Goal: Book appointment/travel/reservation

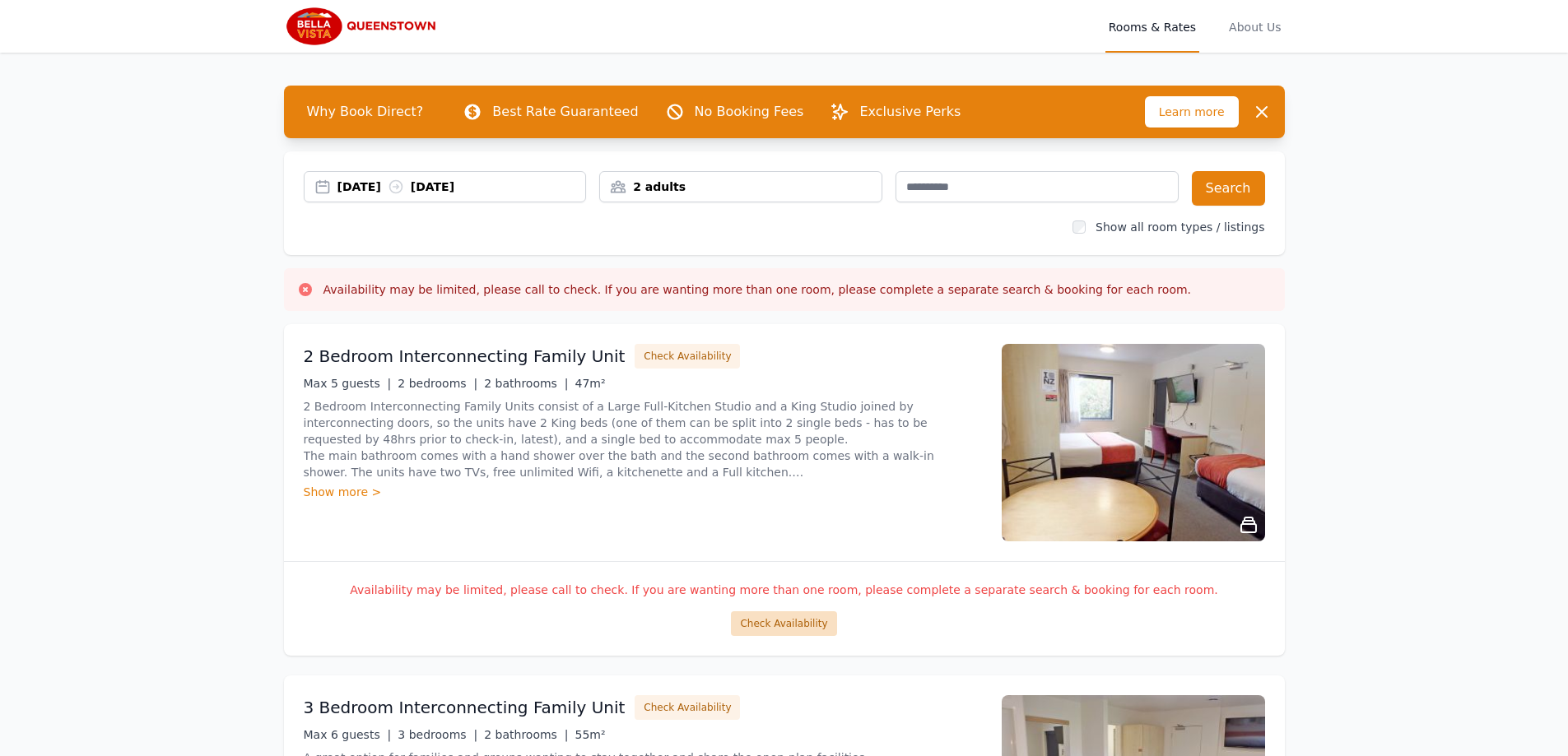
click at [777, 621] on button "Check Availability" at bounding box center [784, 624] width 105 height 25
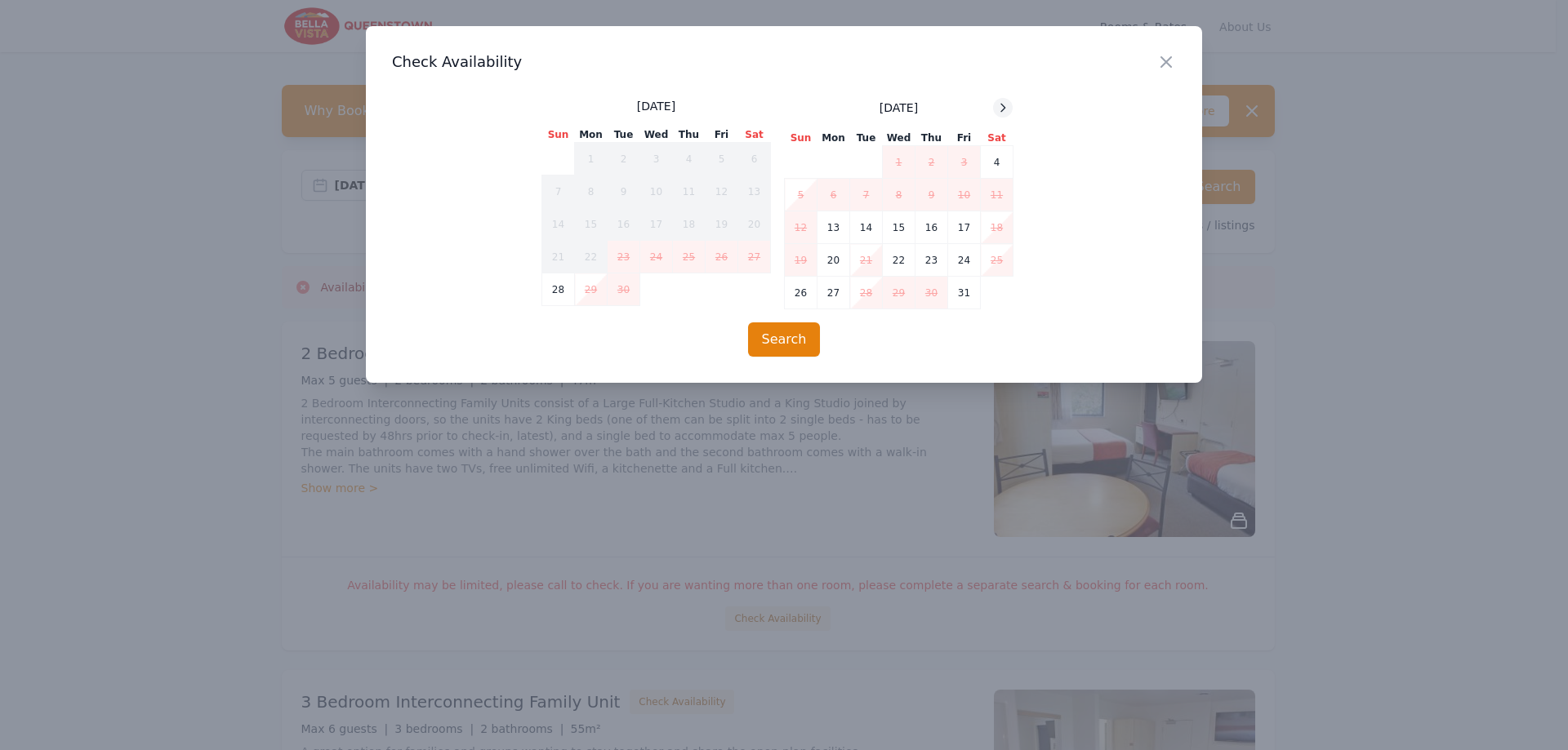
click at [1003, 114] on icon at bounding box center [1003, 108] width 13 height 13
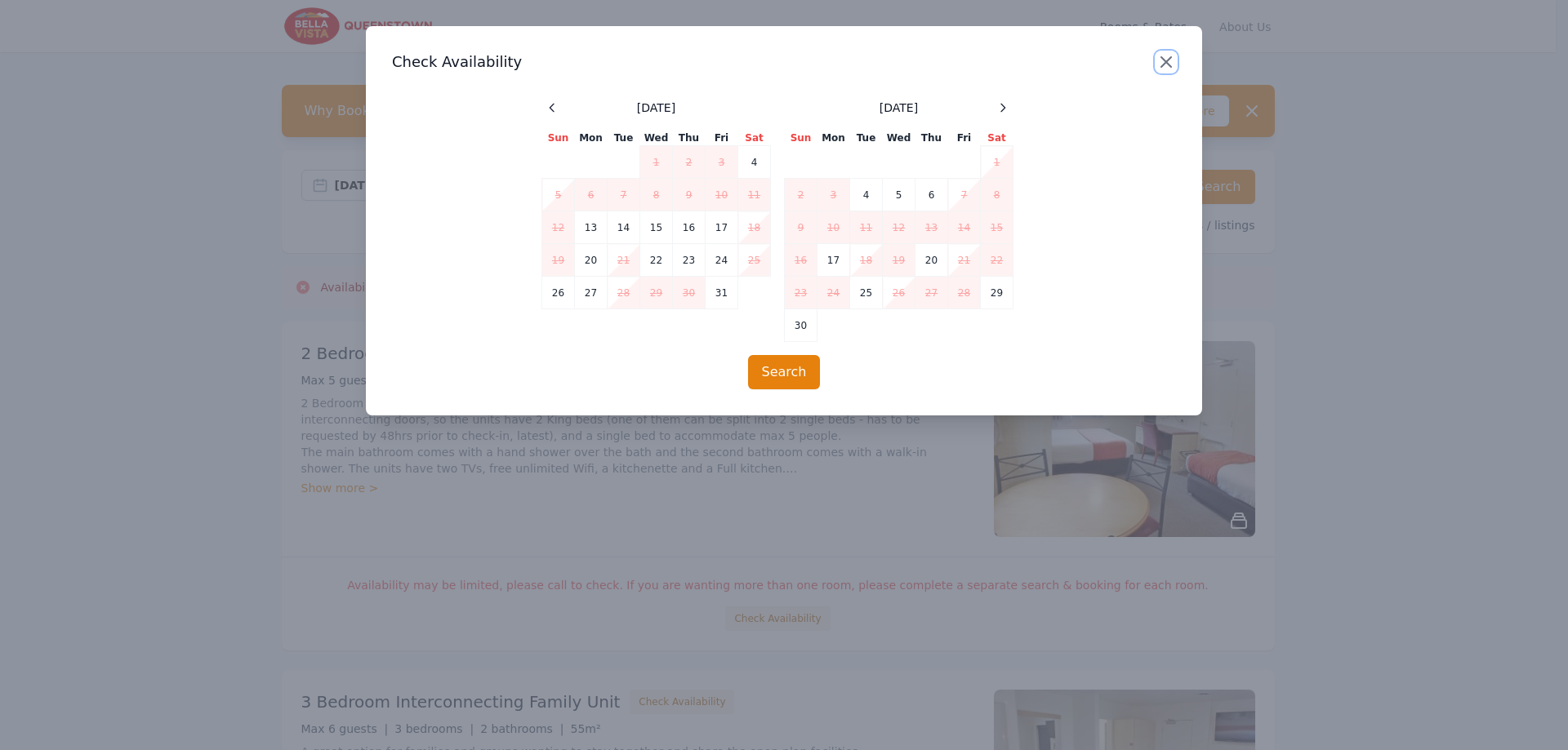
click at [1167, 55] on icon "button" at bounding box center [1166, 62] width 19 height 19
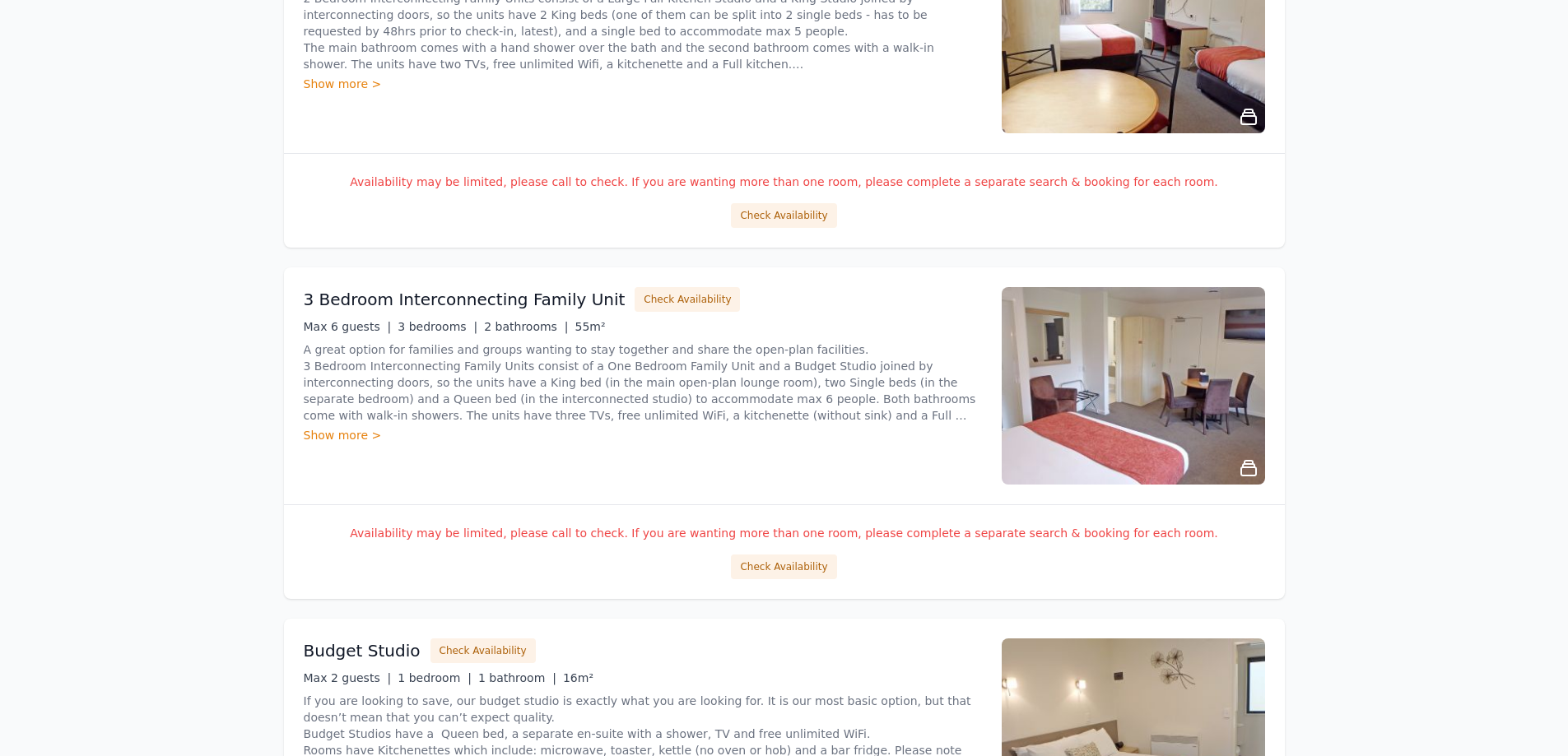
scroll to position [412, 0]
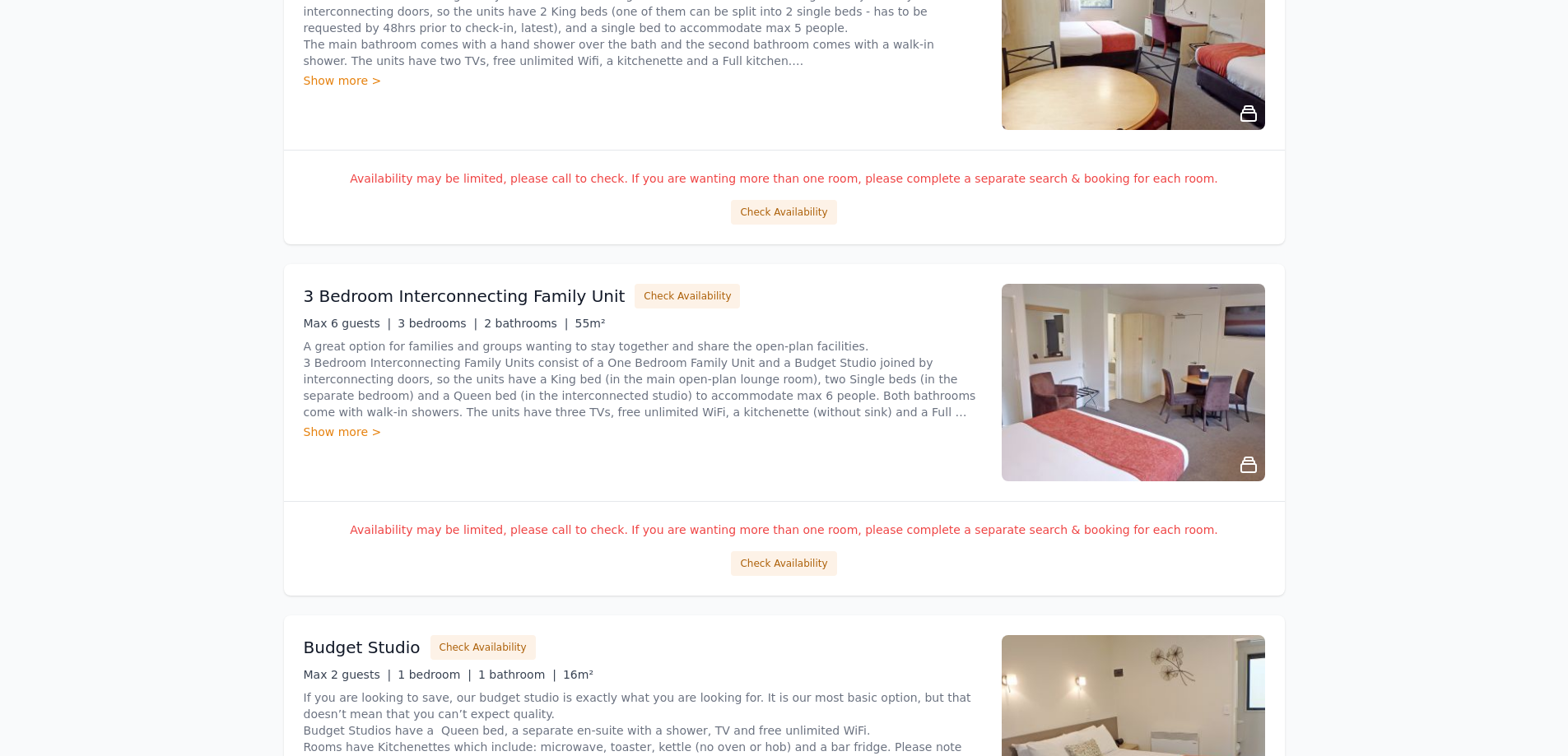
click at [780, 579] on div "Availability may be limited, please call to check. If you are wanting more than…" at bounding box center [784, 549] width 1002 height 94
click at [783, 569] on button "Check Availability" at bounding box center [784, 564] width 105 height 25
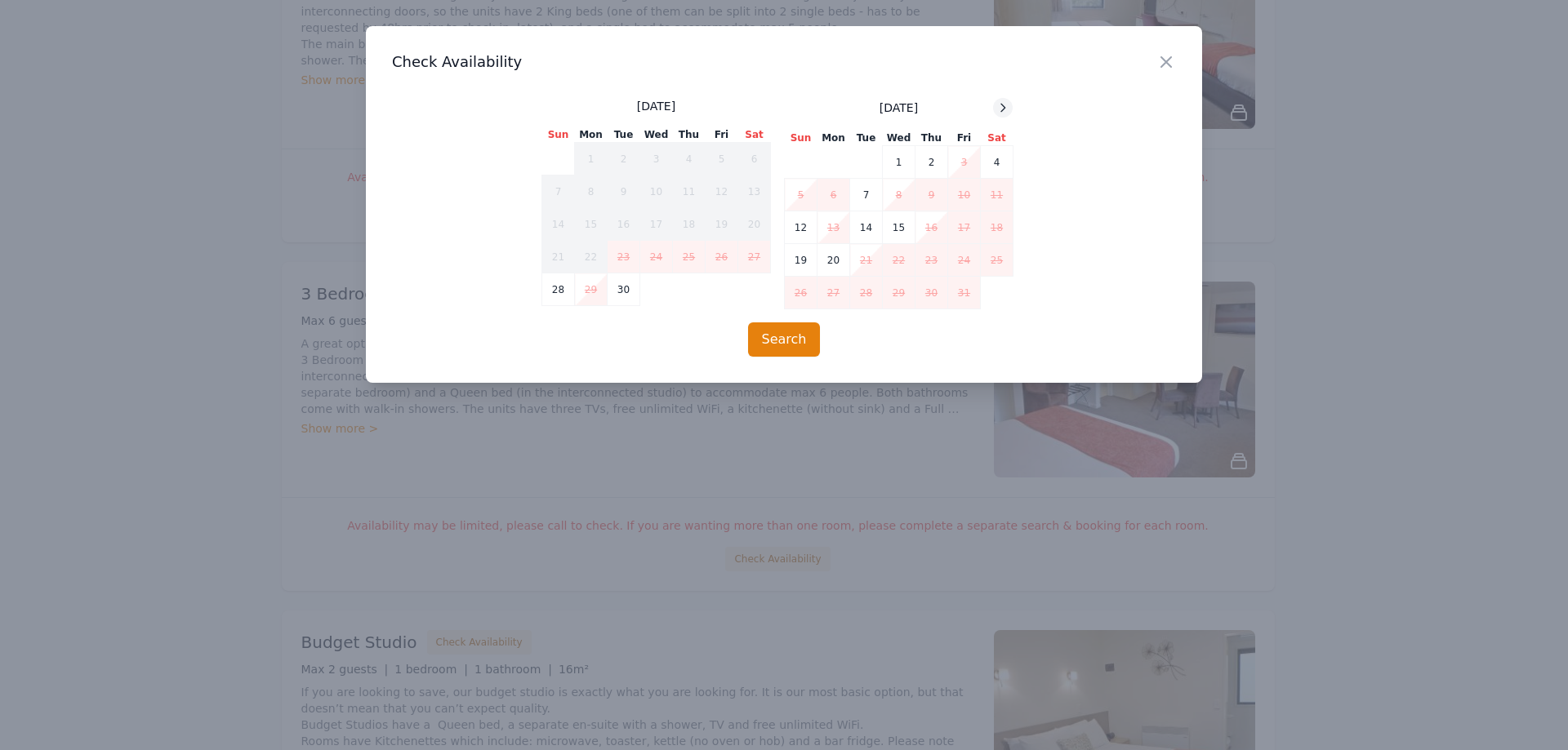
click at [1009, 112] on icon at bounding box center [1003, 108] width 13 height 13
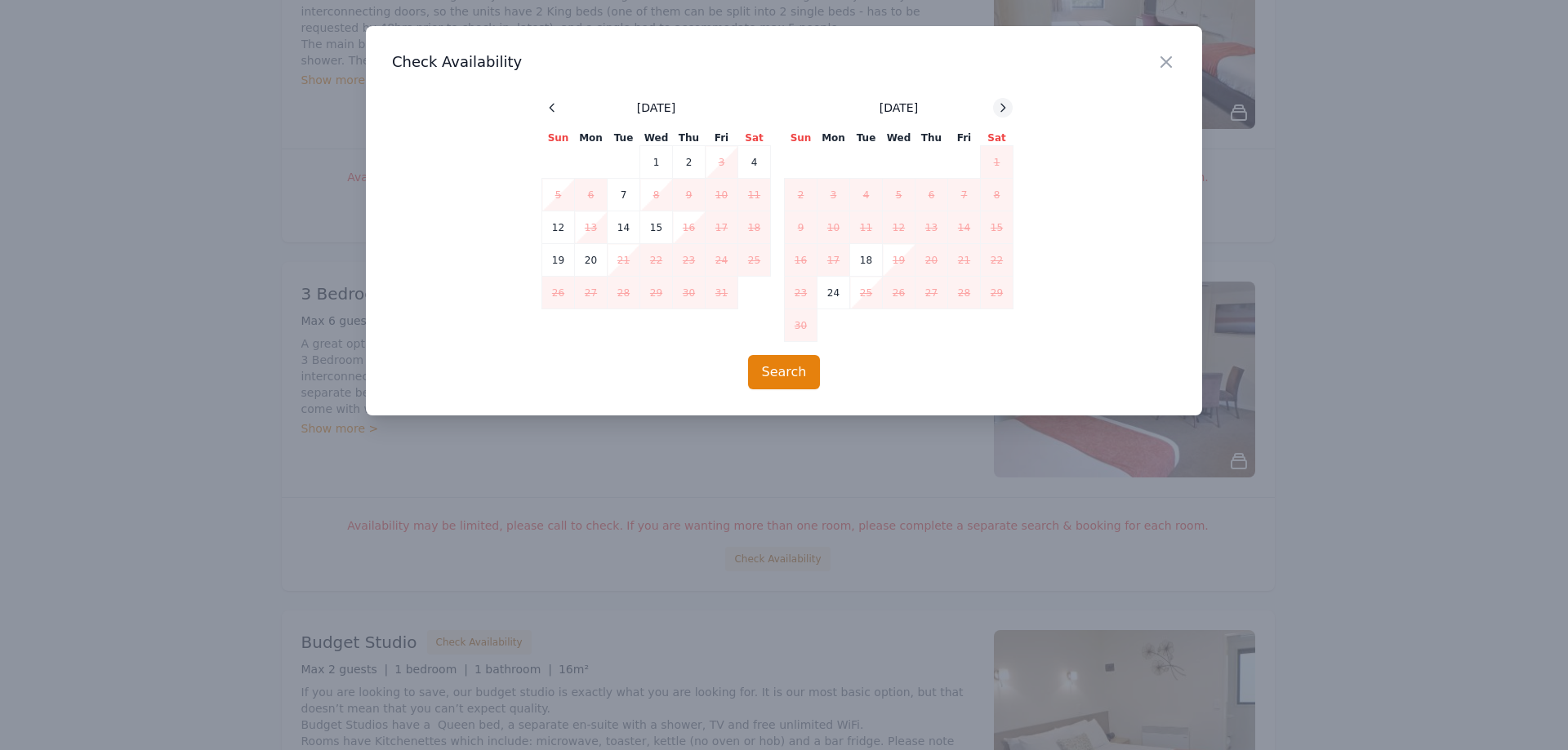
click at [1009, 112] on icon at bounding box center [1003, 108] width 13 height 13
click at [1164, 57] on icon "button" at bounding box center [1166, 62] width 19 height 19
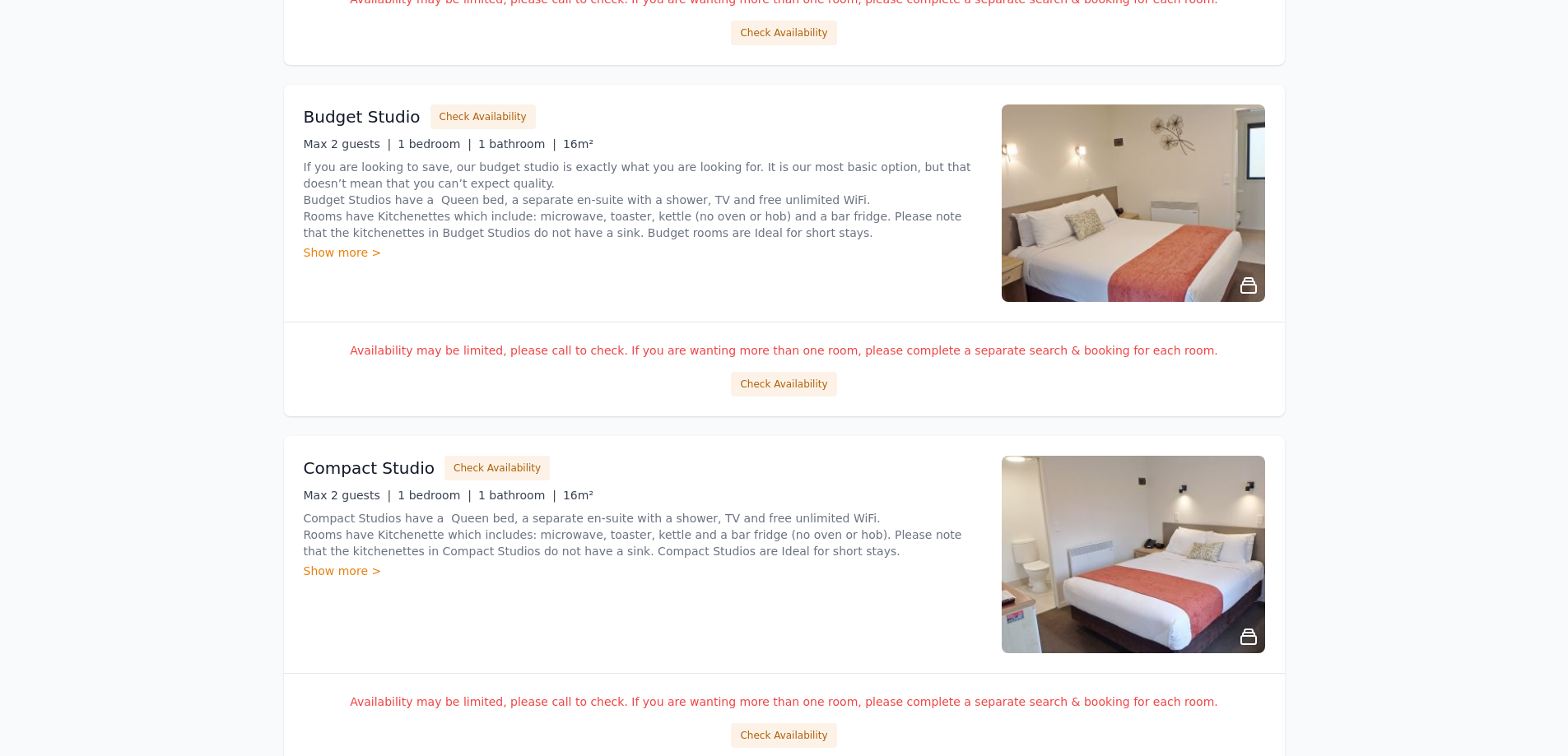
scroll to position [1069, 0]
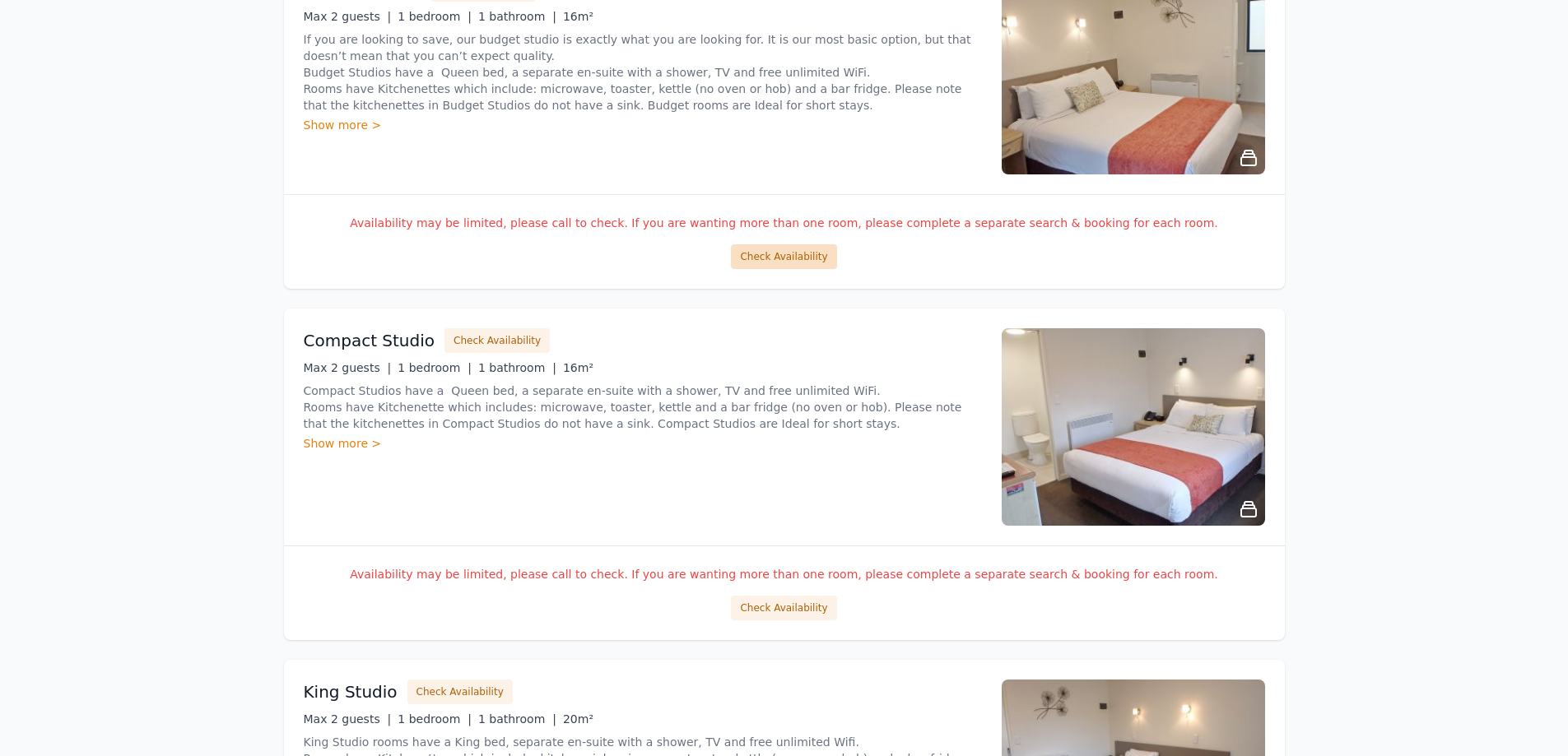
click at [784, 261] on button "Check Availability" at bounding box center [784, 256] width 105 height 25
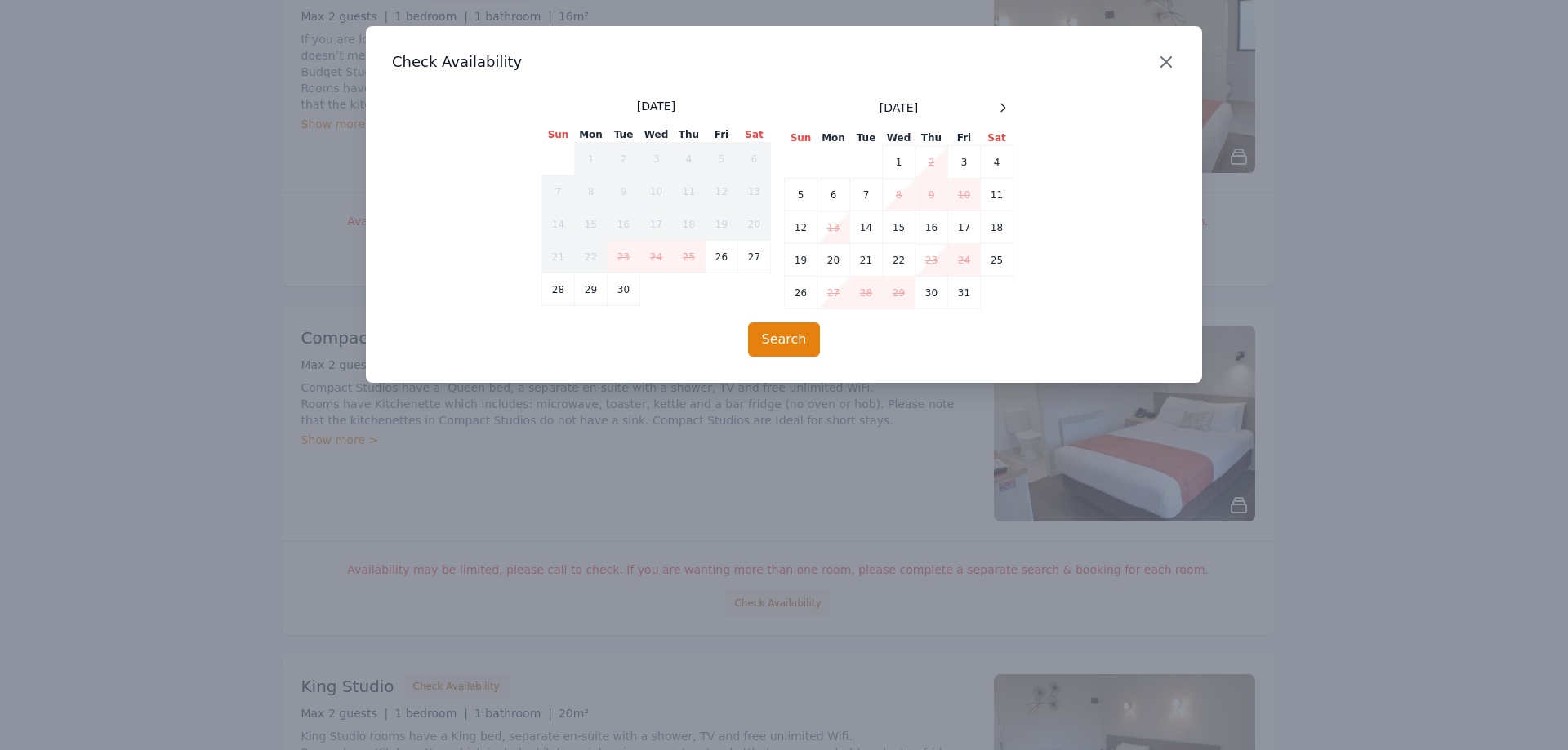
click at [1173, 58] on icon "button" at bounding box center [1166, 62] width 19 height 19
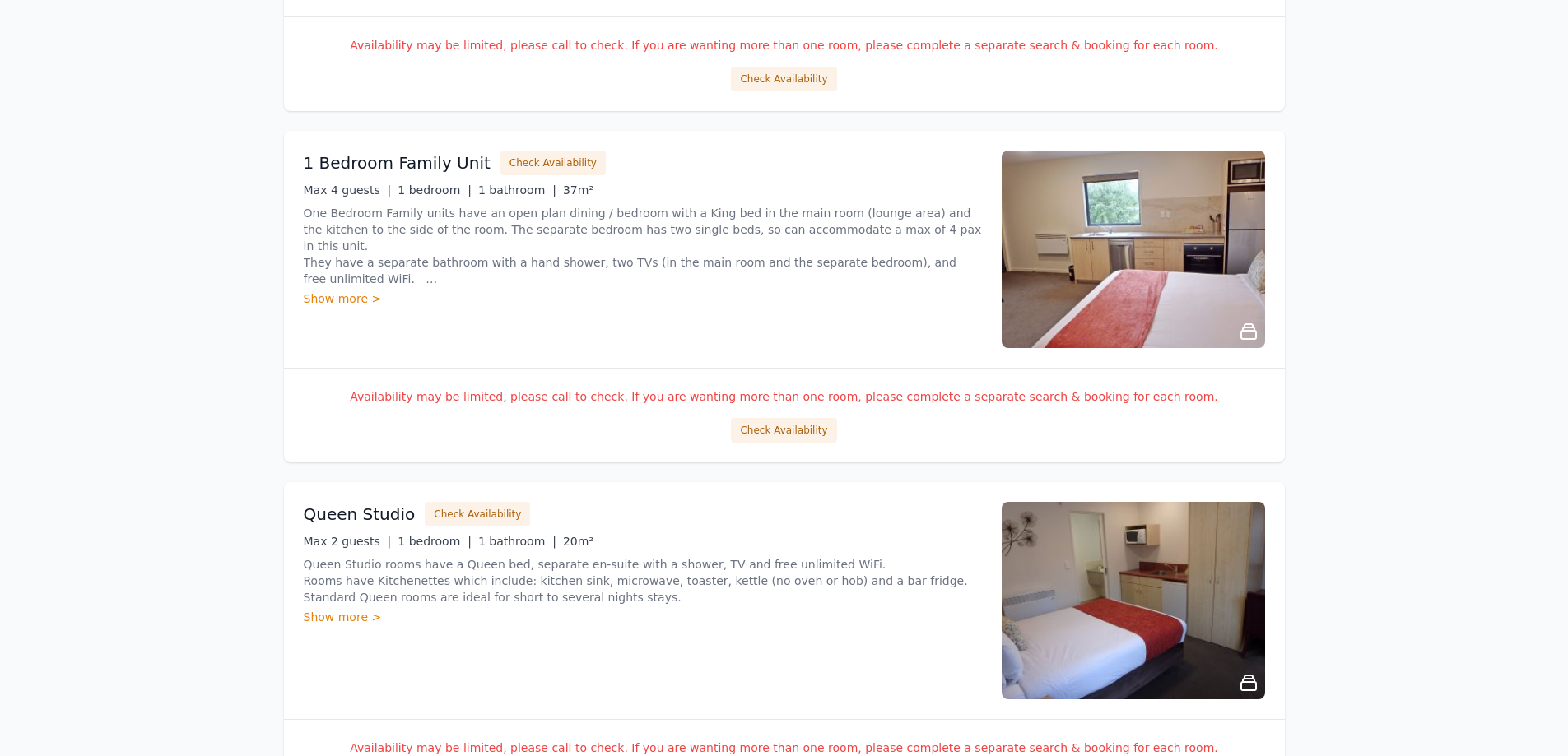
scroll to position [2304, 0]
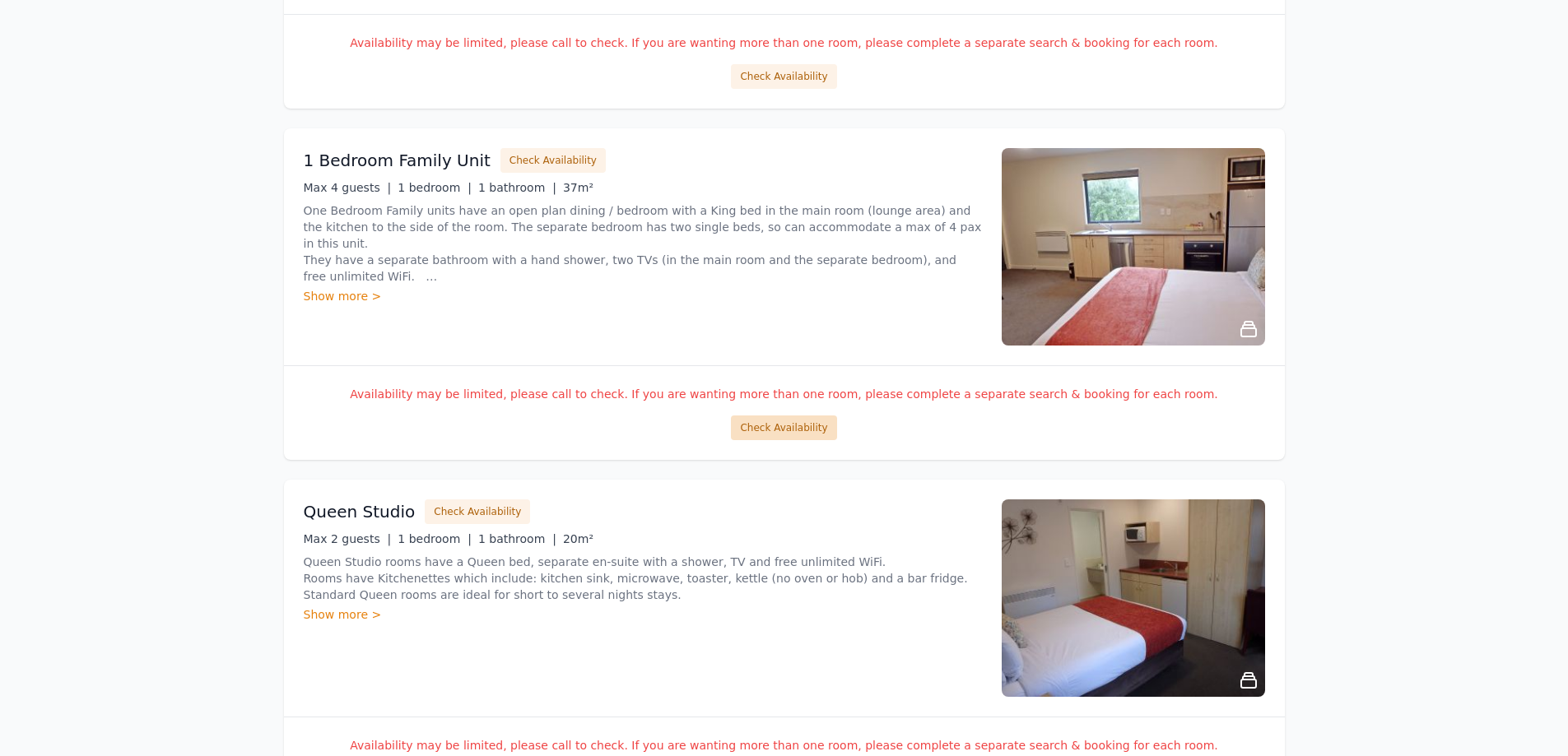
click at [787, 428] on button "Check Availability" at bounding box center [784, 428] width 105 height 25
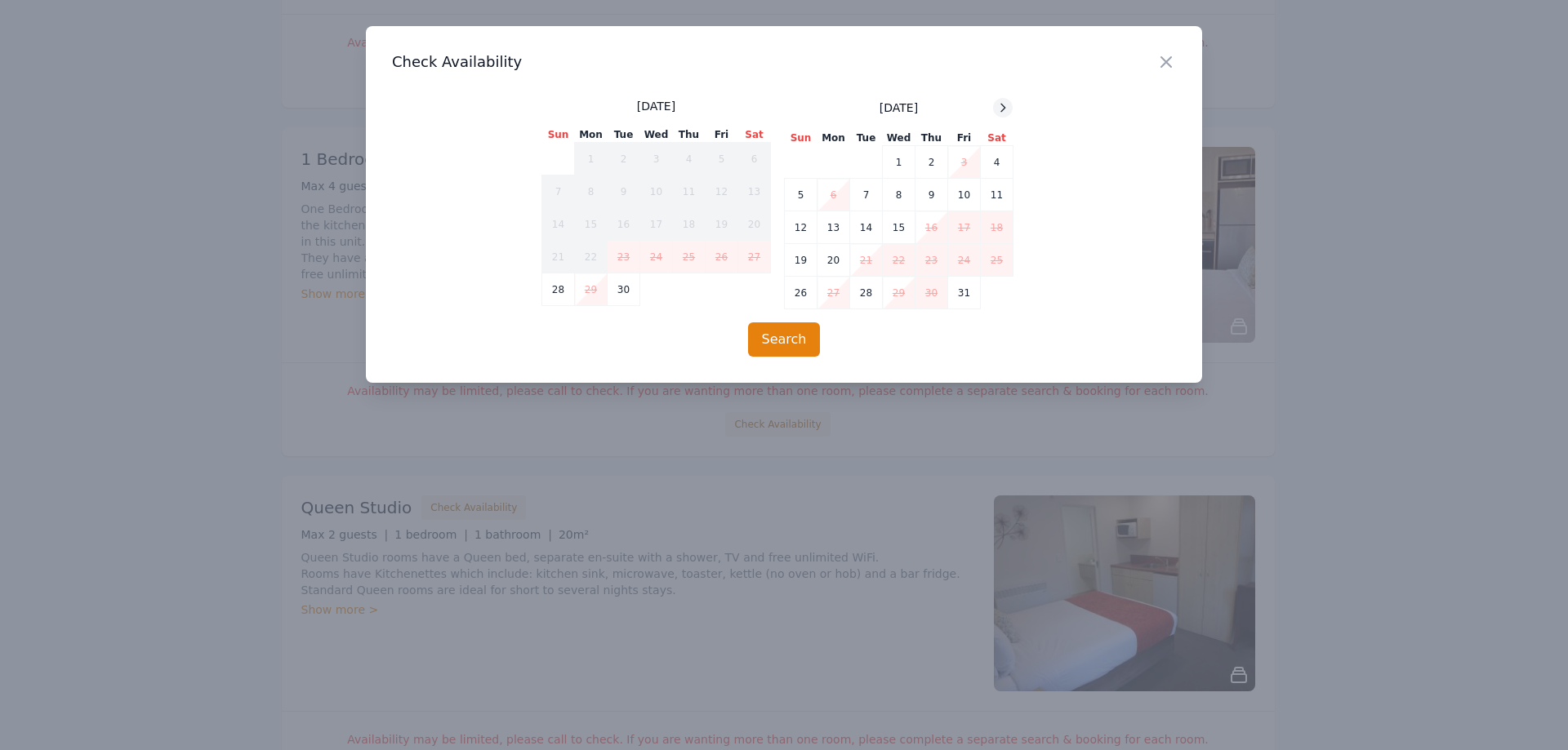
click at [997, 103] on div at bounding box center [1003, 107] width 19 height 19
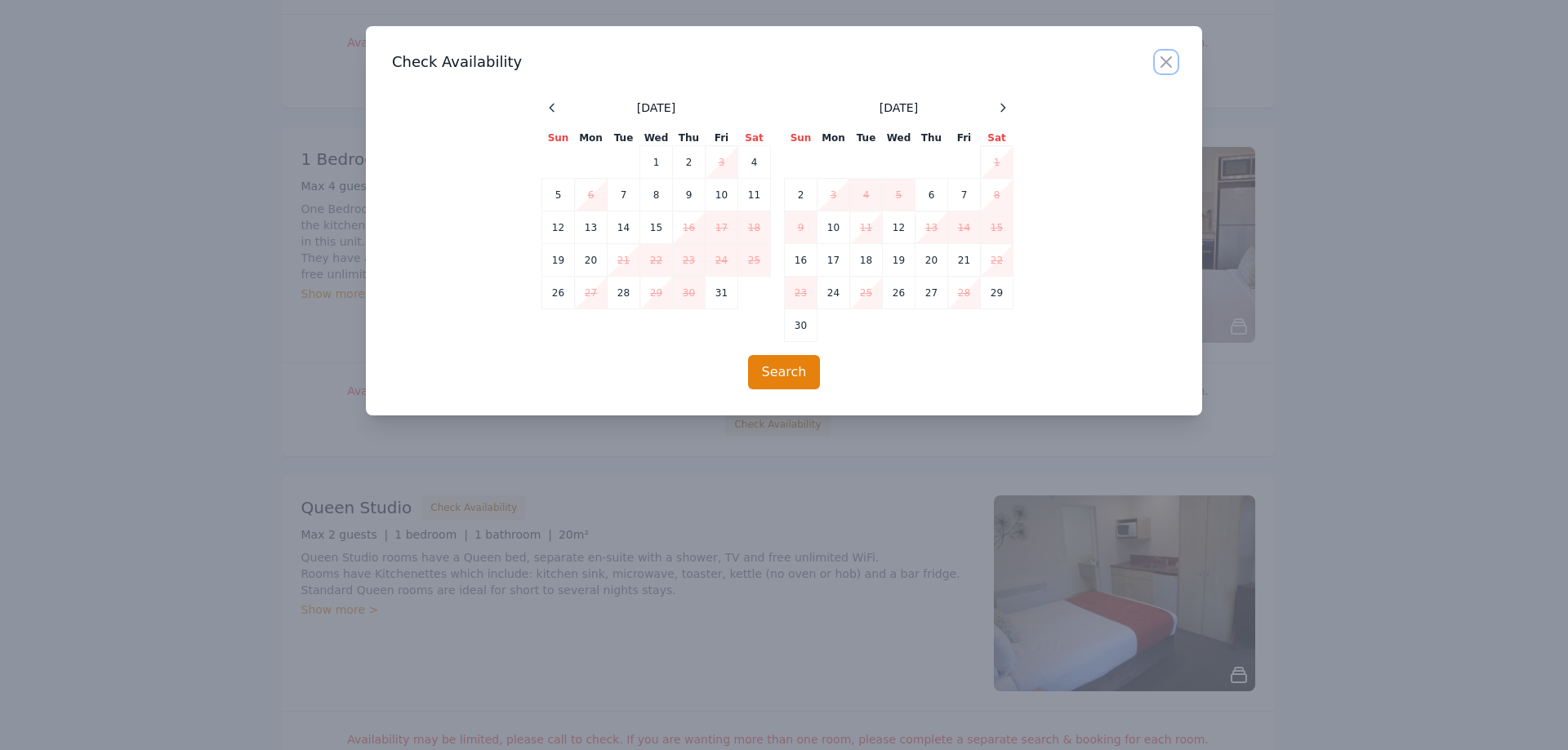
drag, startPoint x: 1165, startPoint y: 62, endPoint x: 1105, endPoint y: 97, distance: 69.5
click at [1166, 62] on icon "button" at bounding box center [1166, 62] width 19 height 19
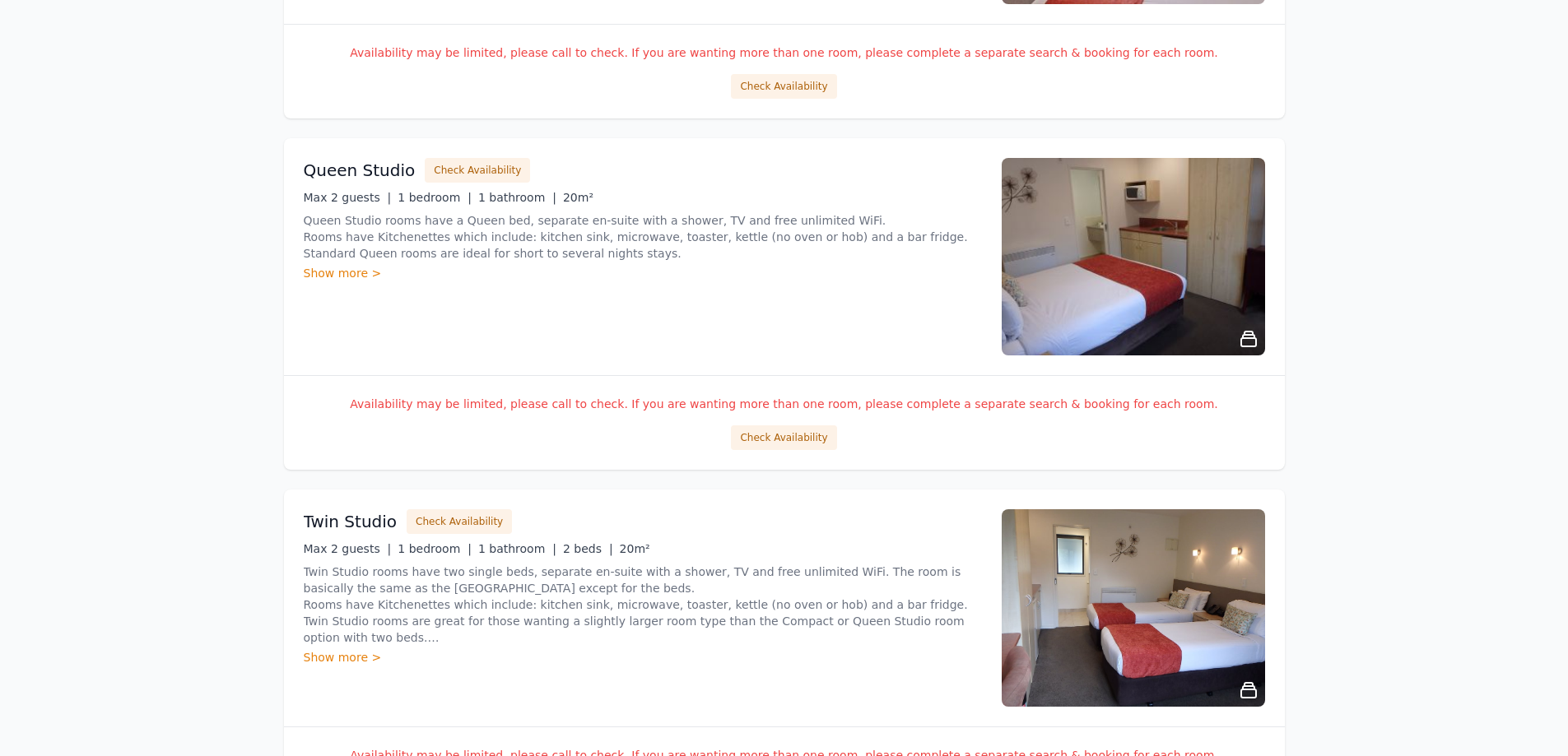
scroll to position [2715, 0]
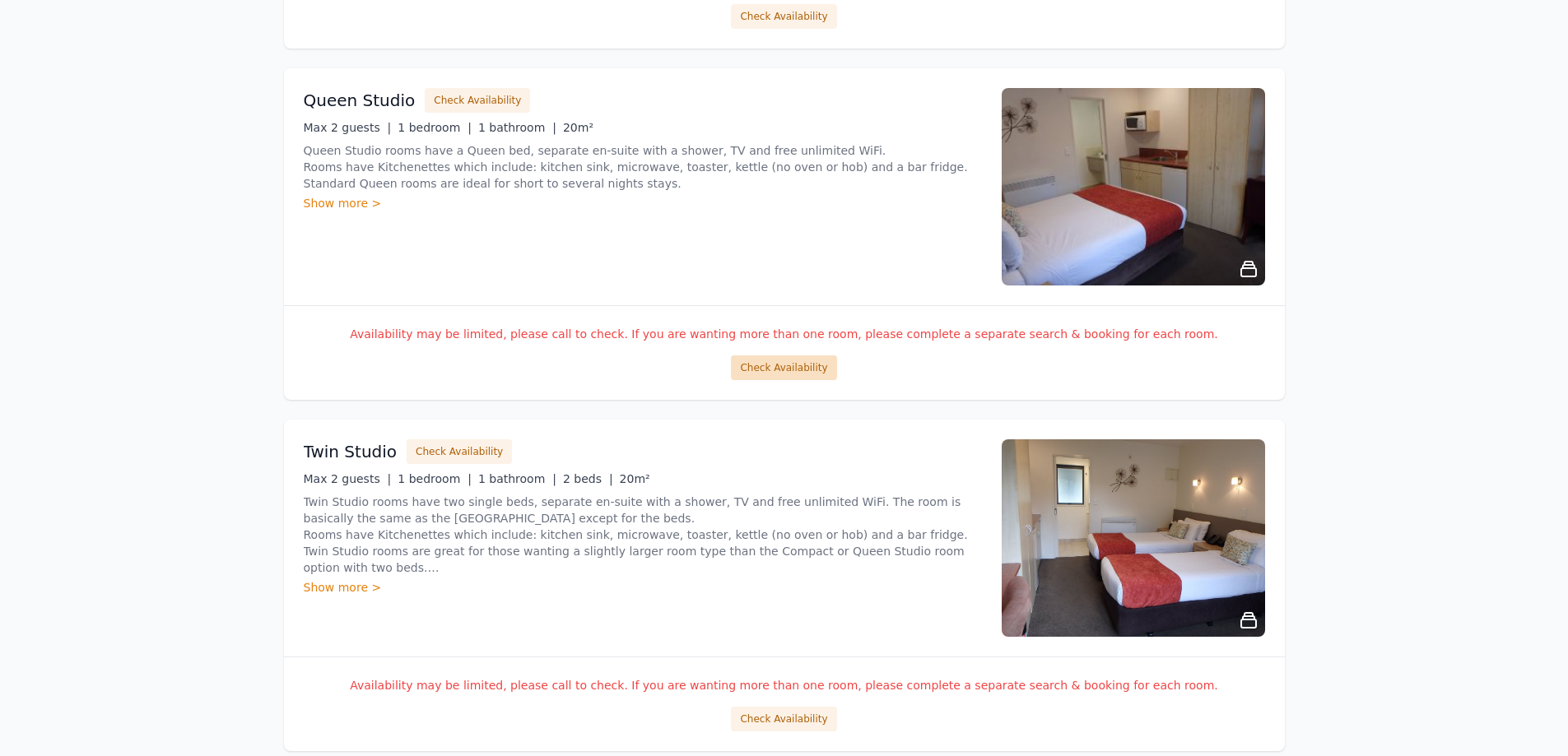
click at [763, 364] on button "Check Availability" at bounding box center [784, 368] width 105 height 25
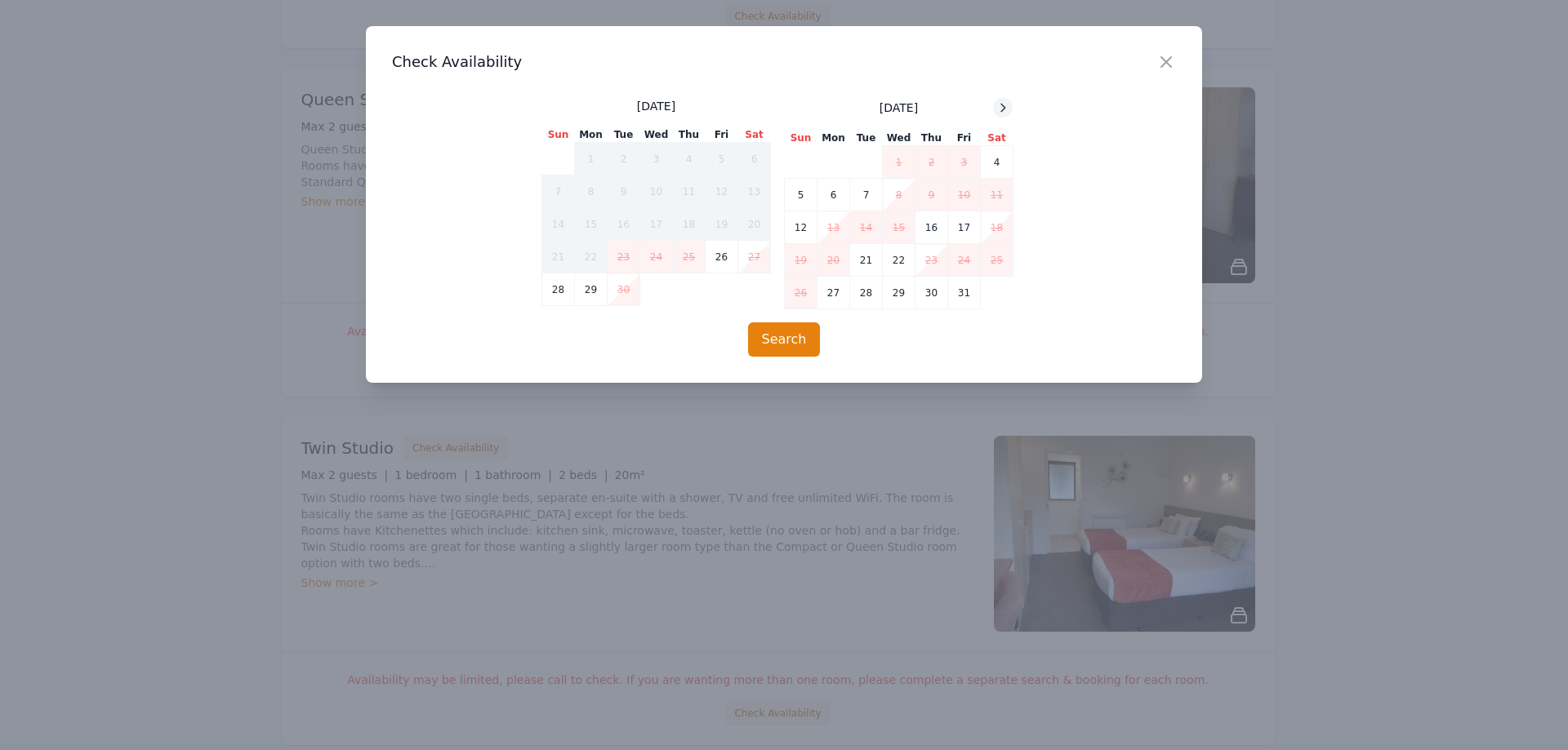
click at [1010, 102] on icon at bounding box center [1003, 108] width 13 height 13
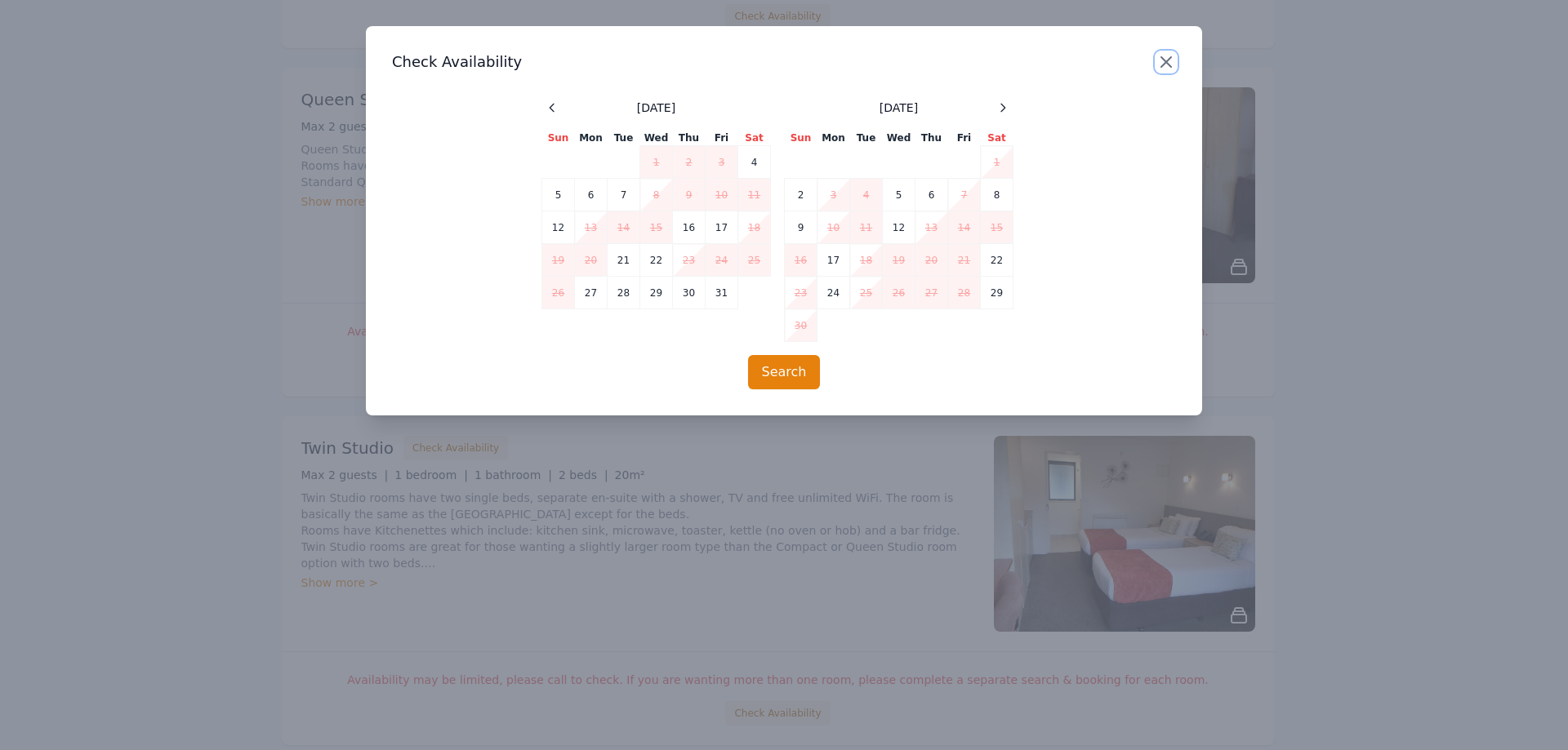
click at [1171, 63] on icon "button" at bounding box center [1166, 62] width 19 height 19
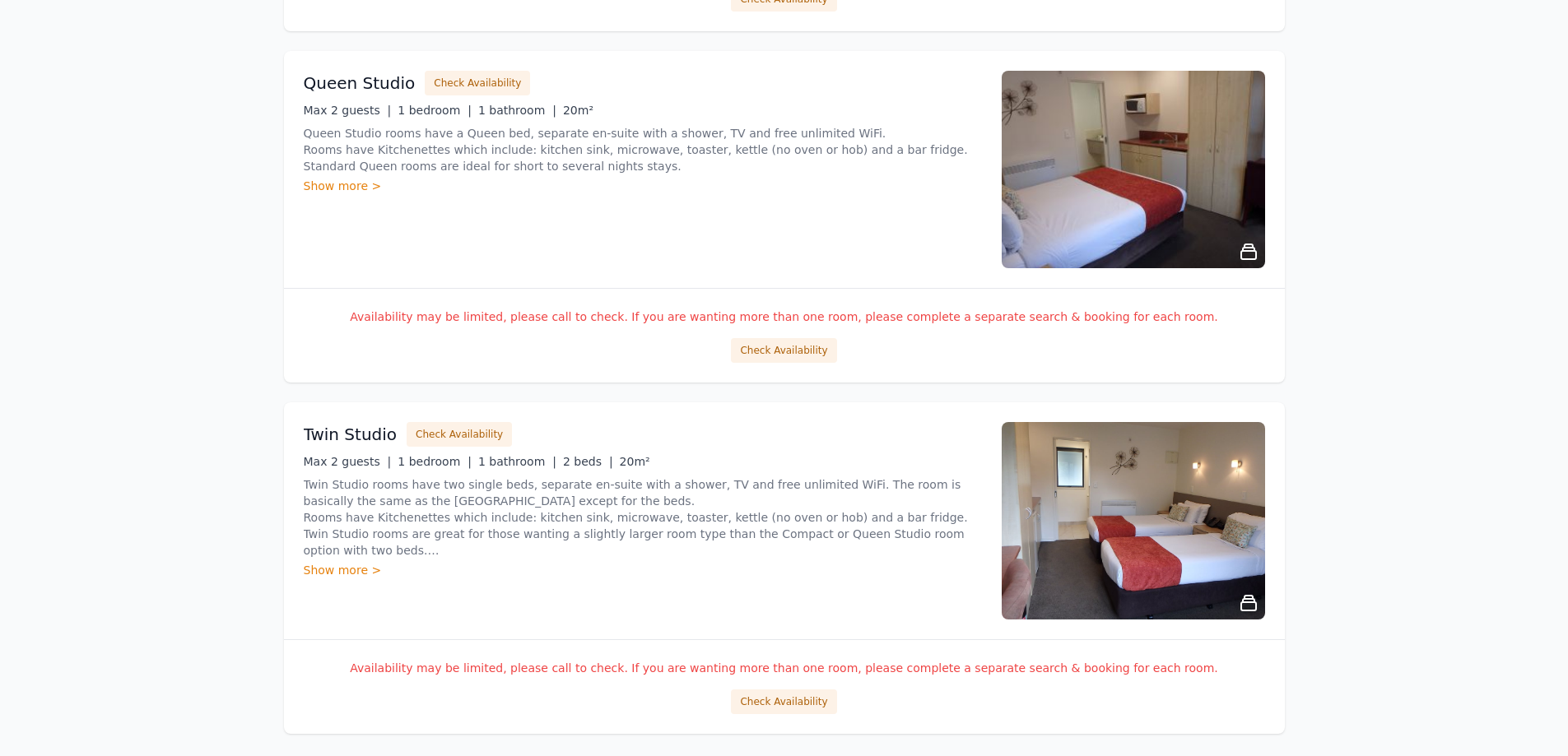
scroll to position [2855, 0]
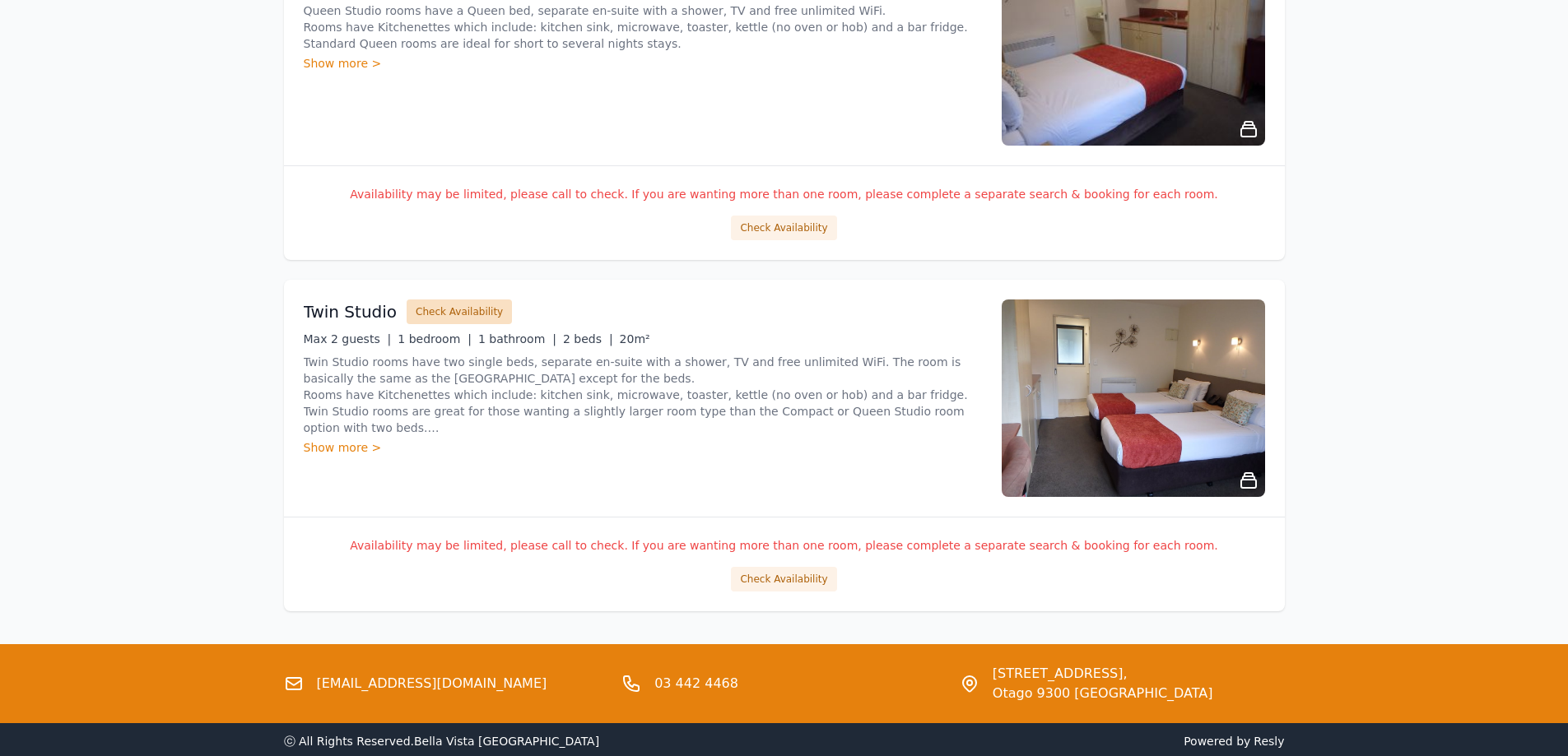
click at [452, 306] on button "Check Availability" at bounding box center [458, 312] width 105 height 25
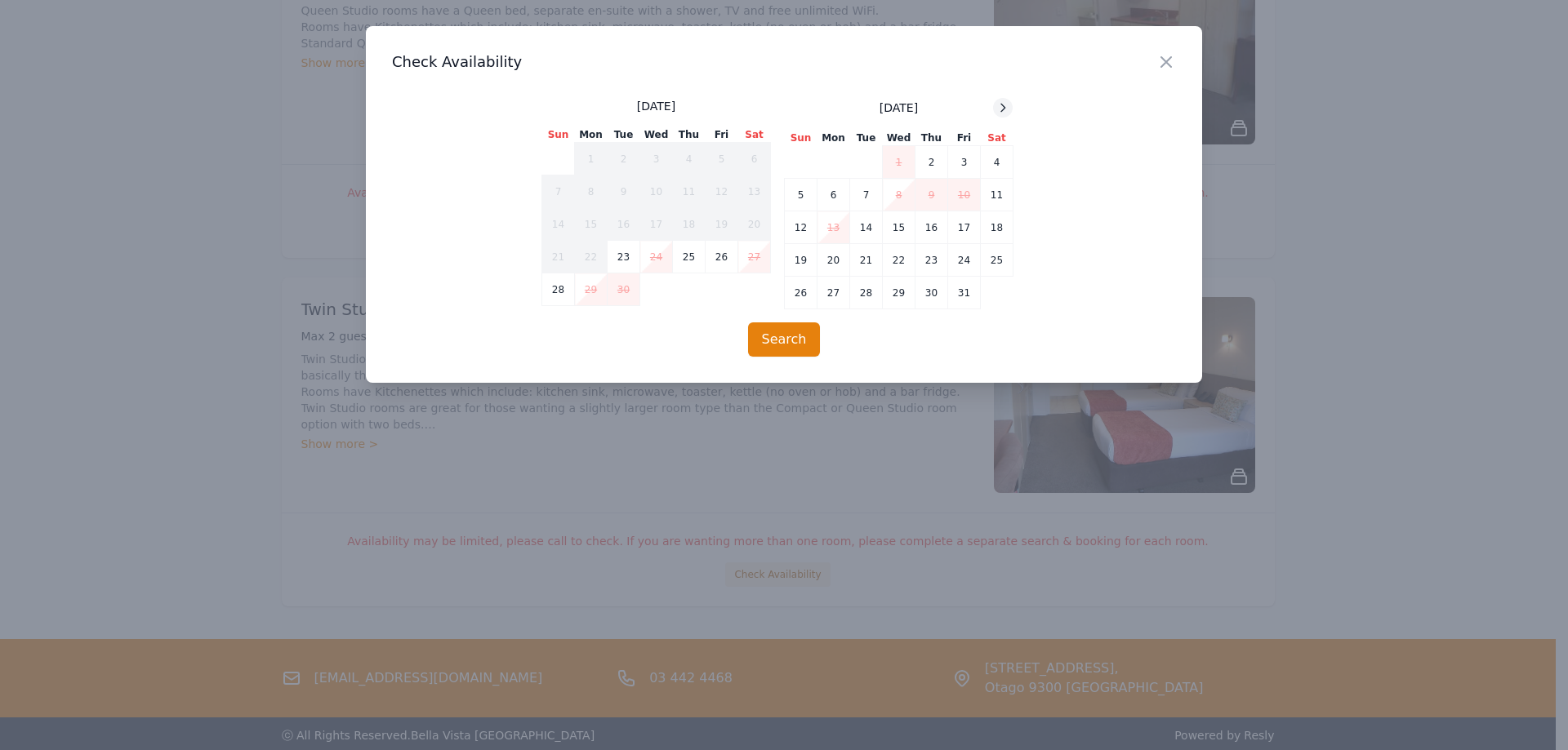
click at [1009, 103] on icon at bounding box center [1003, 108] width 13 height 13
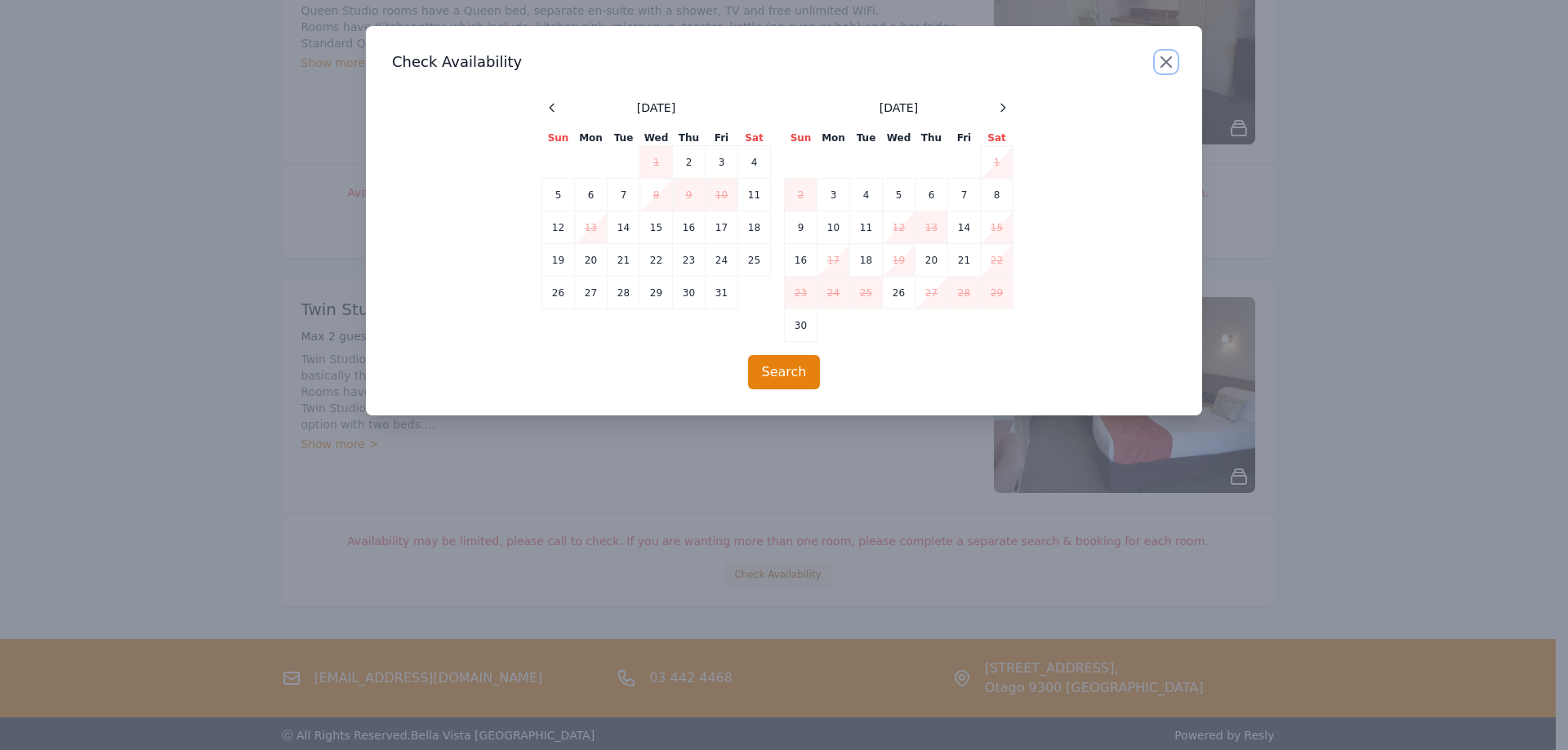
click at [1163, 58] on icon "button" at bounding box center [1166, 62] width 10 height 10
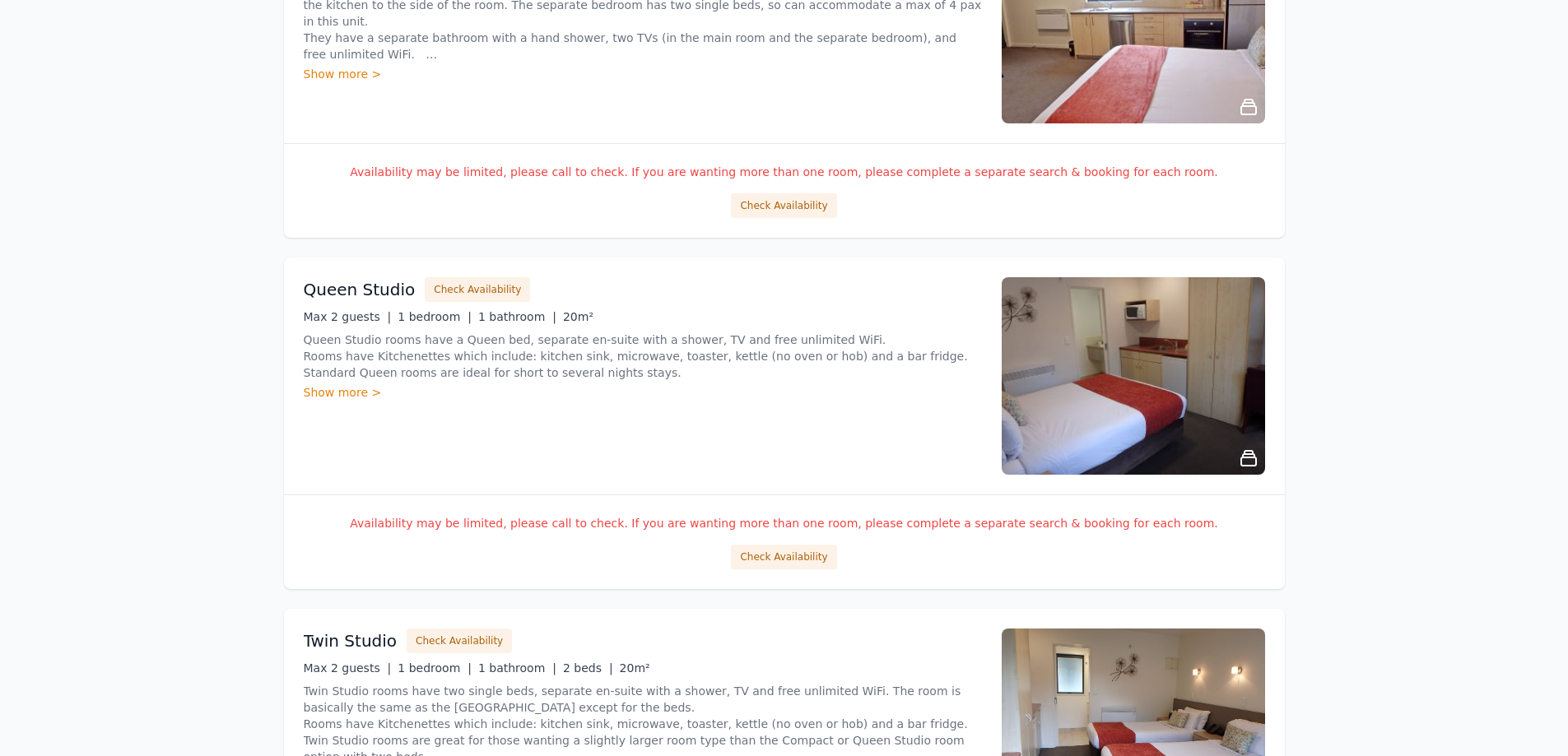
scroll to position [2197, 0]
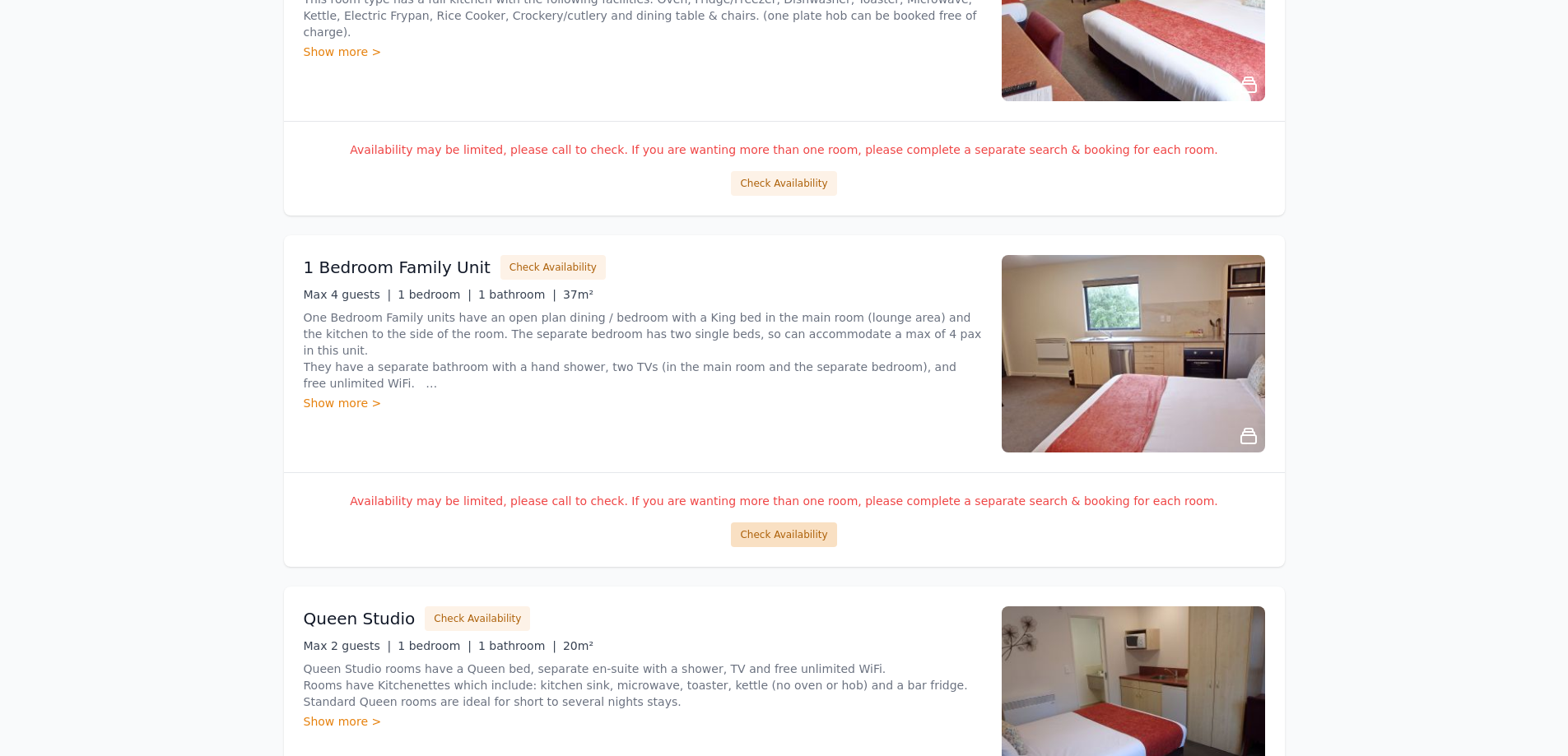
click at [760, 534] on button "Check Availability" at bounding box center [784, 535] width 105 height 25
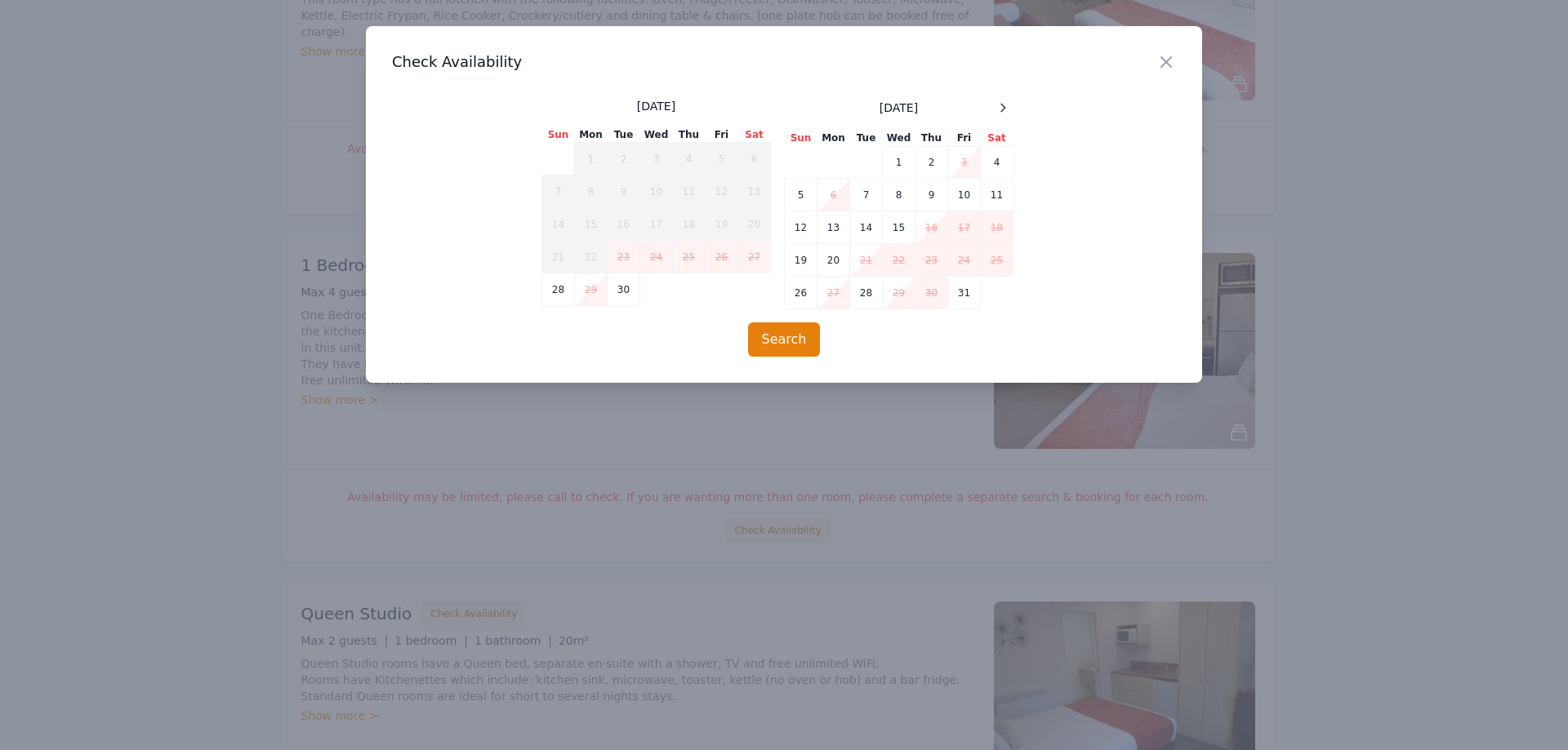
click at [1016, 105] on div "[DATE] Sun Mon Tue Wed Thu Fri Sat 1 2 3 4 5 6 7 8 9 10 11 12 13 14 15 16 17 18…" at bounding box center [784, 203] width 485 height 211
click at [997, 111] on icon at bounding box center [1003, 108] width 13 height 13
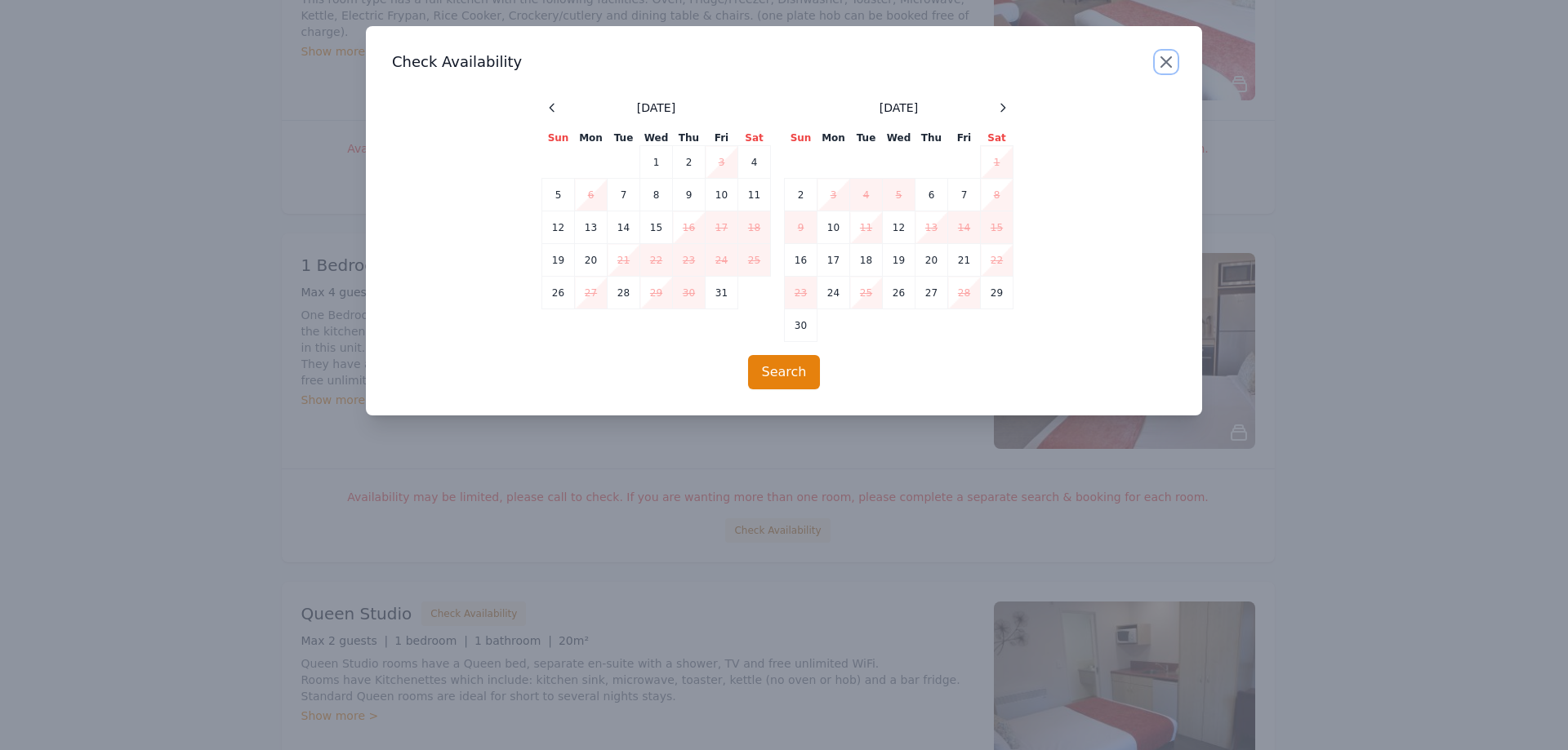
click at [1170, 64] on icon "button" at bounding box center [1166, 62] width 19 height 19
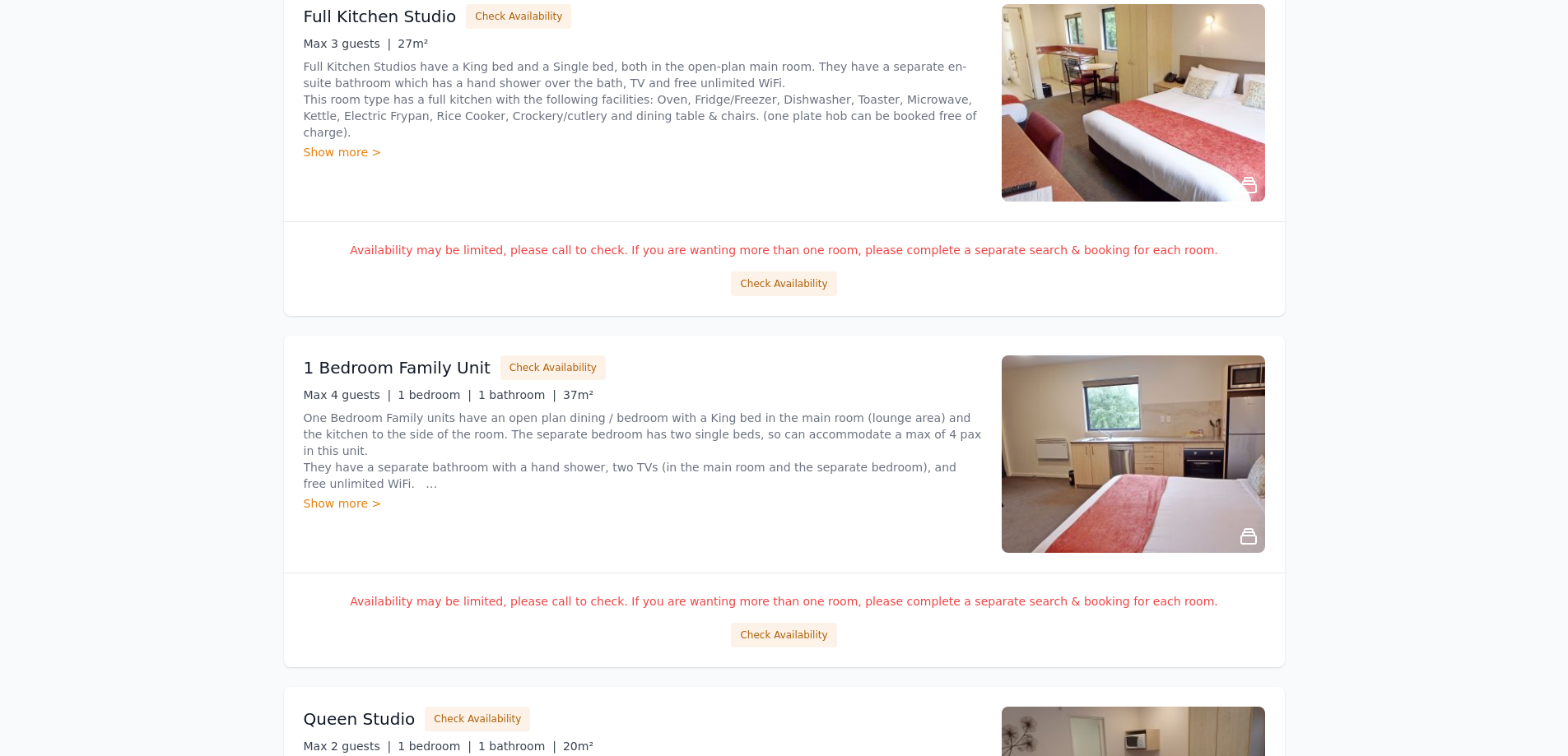
scroll to position [1868, 0]
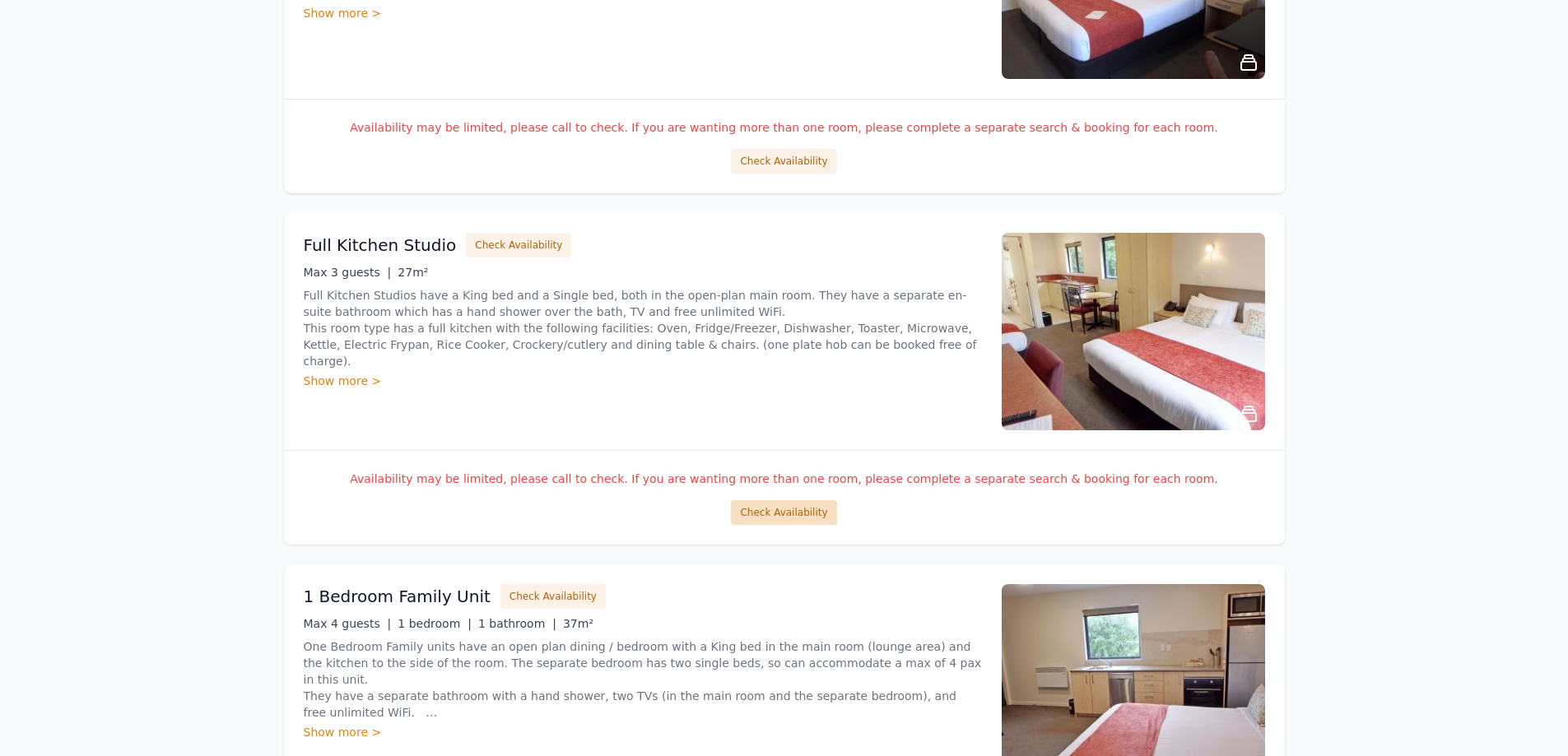
click at [763, 506] on button "Check Availability" at bounding box center [784, 513] width 105 height 25
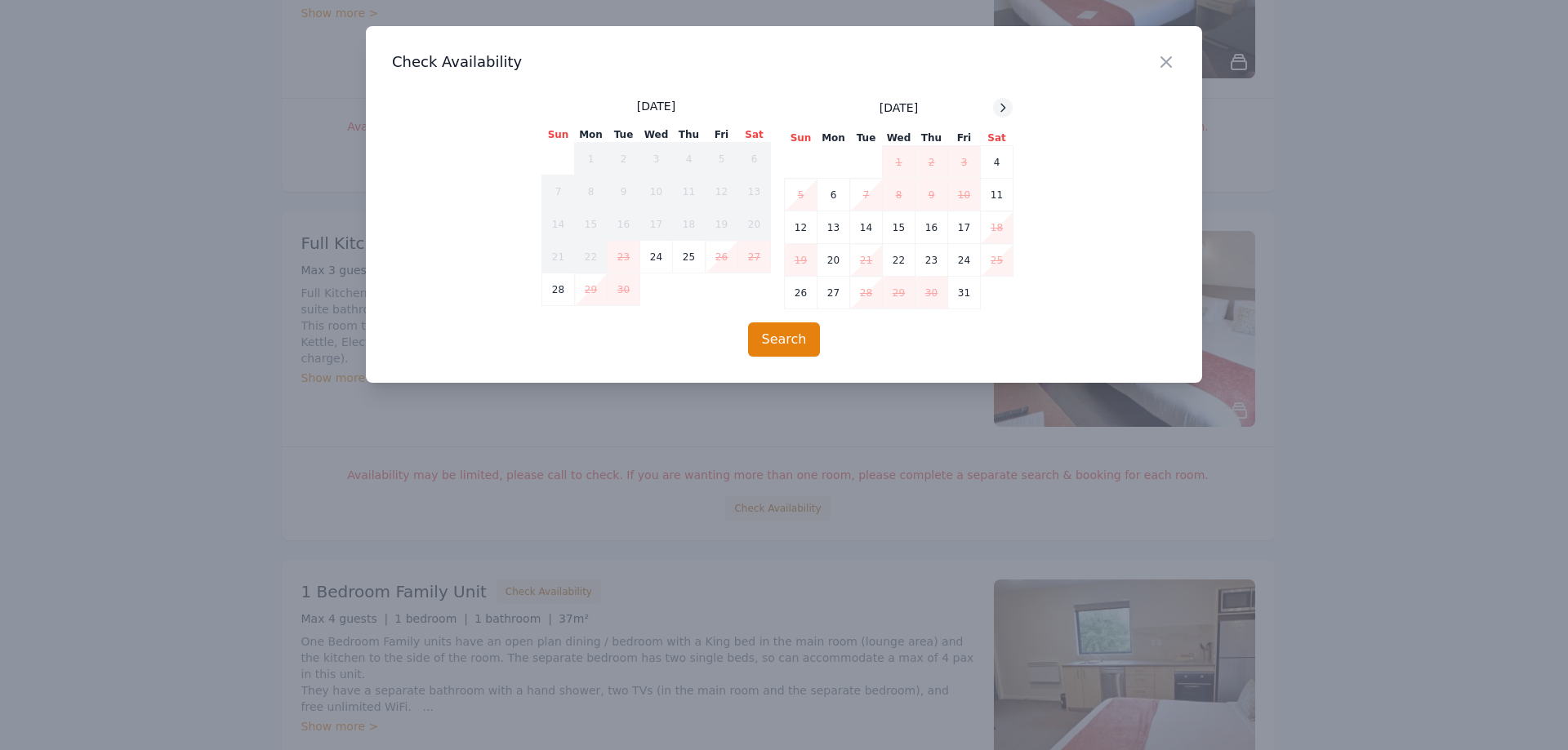
click at [998, 105] on icon at bounding box center [1003, 108] width 13 height 13
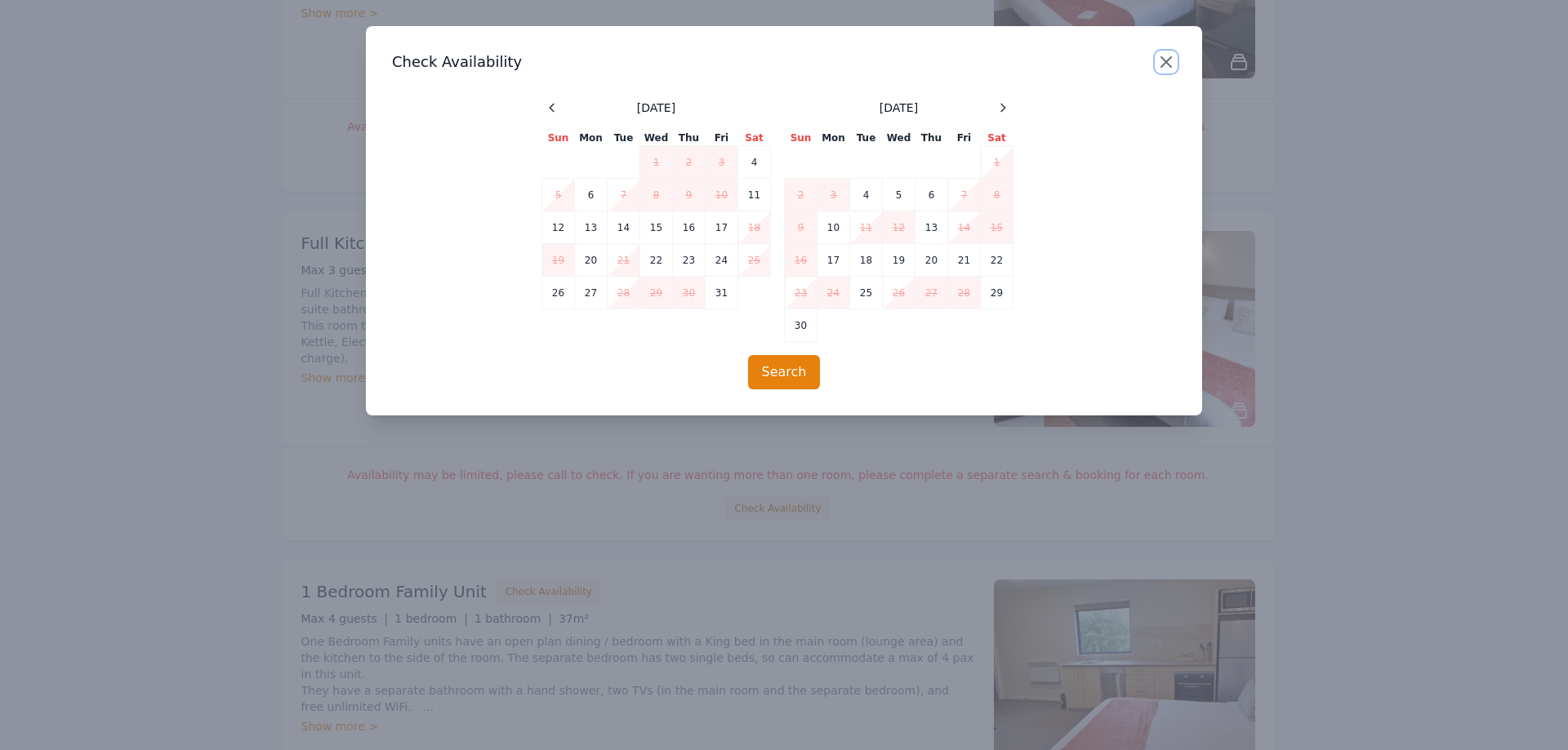
click at [1163, 58] on icon "button" at bounding box center [1166, 62] width 10 height 10
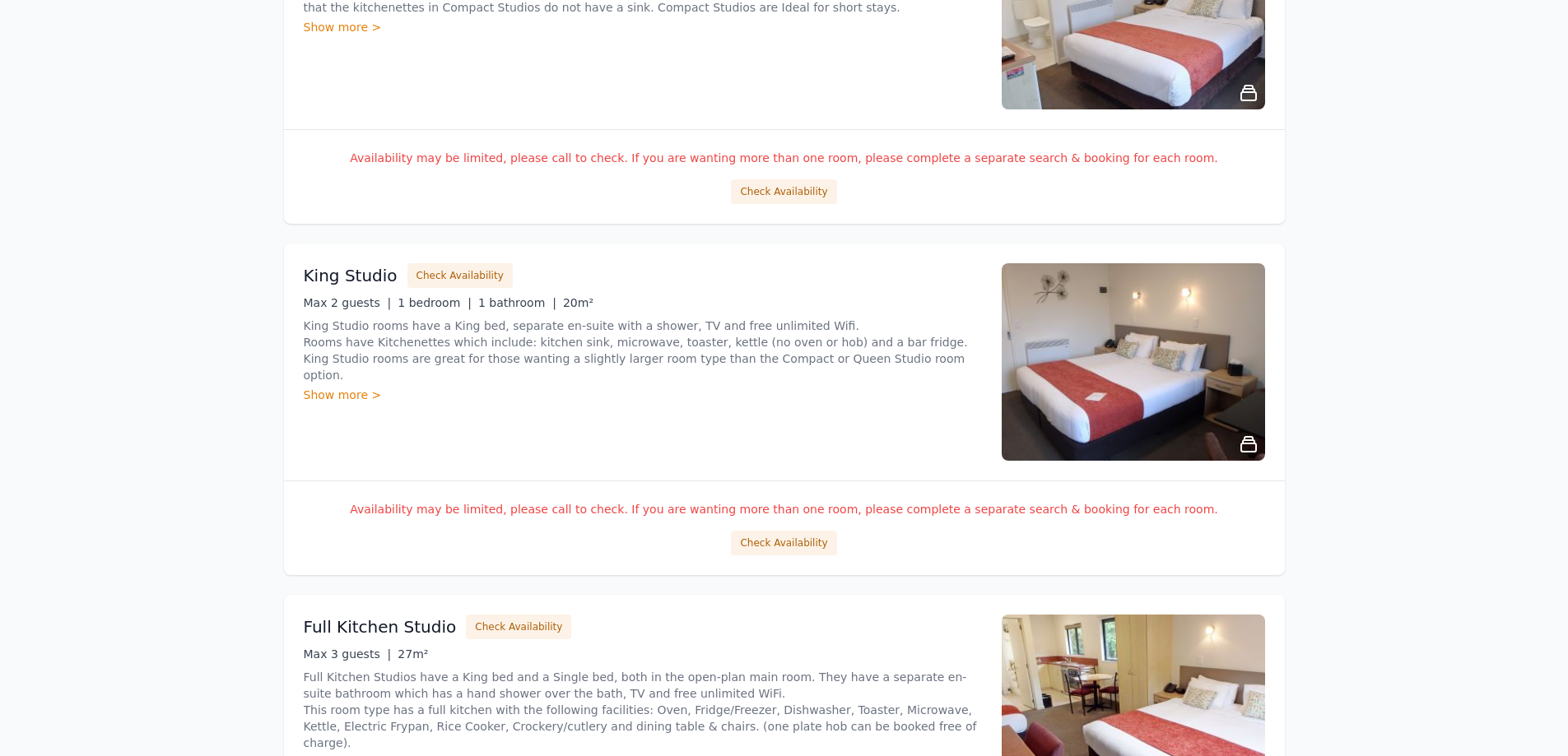
scroll to position [1456, 0]
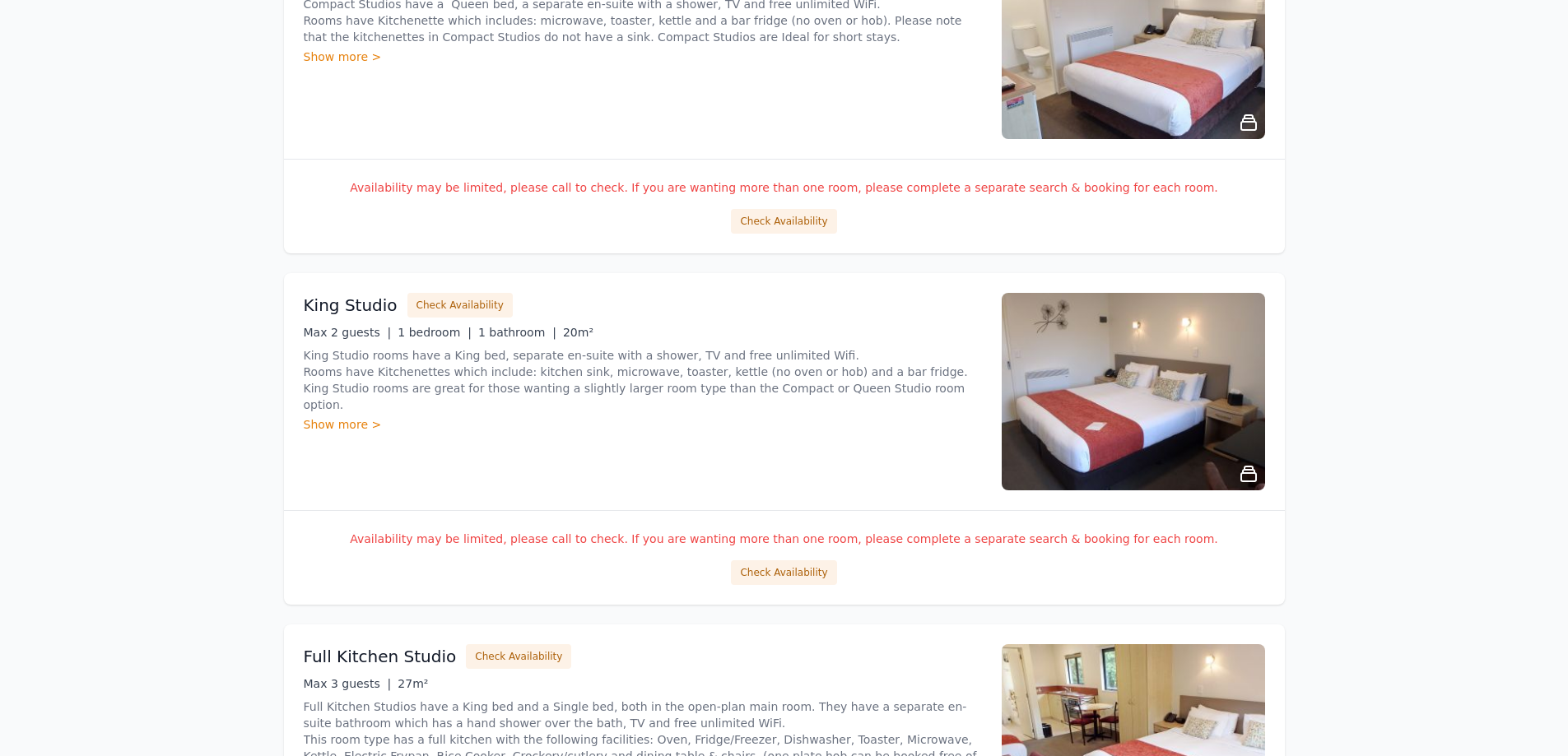
click at [779, 544] on p "Availability may be limited, please call to check. If you are wanting more than…" at bounding box center [784, 538] width 962 height 16
click at [769, 583] on button "Check Availability" at bounding box center [784, 573] width 105 height 25
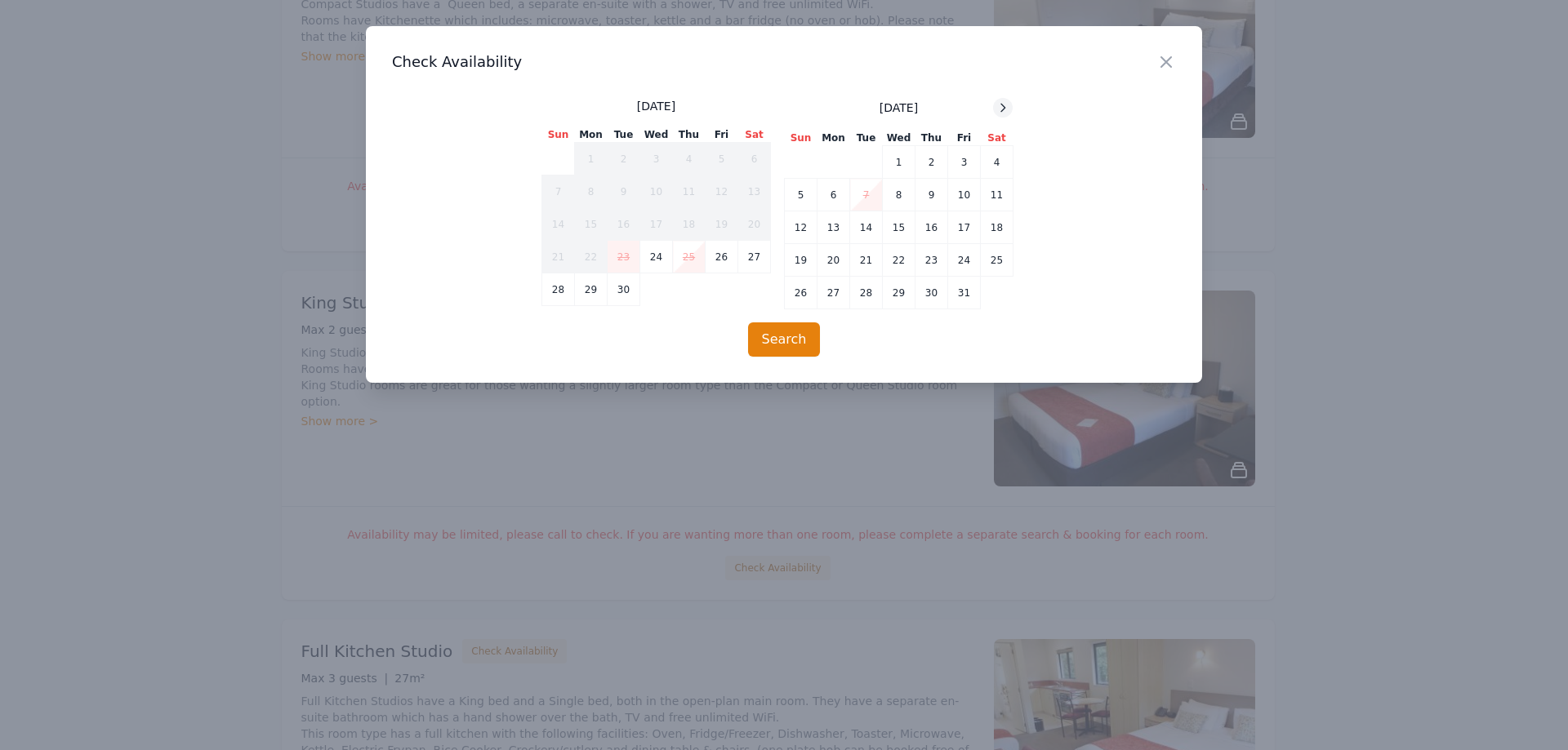
click at [997, 106] on icon at bounding box center [1003, 108] width 13 height 13
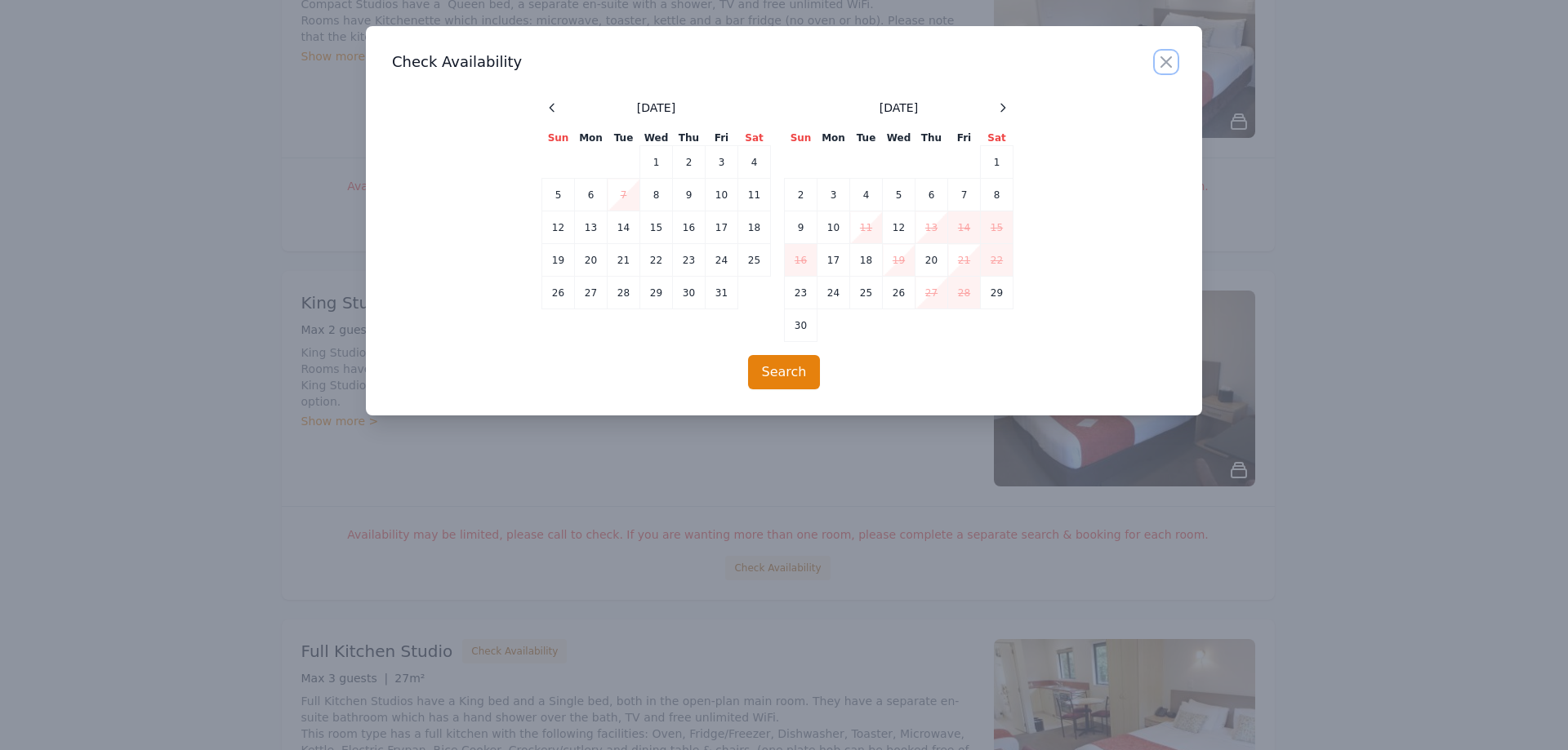
drag, startPoint x: 1172, startPoint y: 61, endPoint x: 1102, endPoint y: 74, distance: 71.2
click at [1171, 60] on icon "button" at bounding box center [1166, 62] width 19 height 19
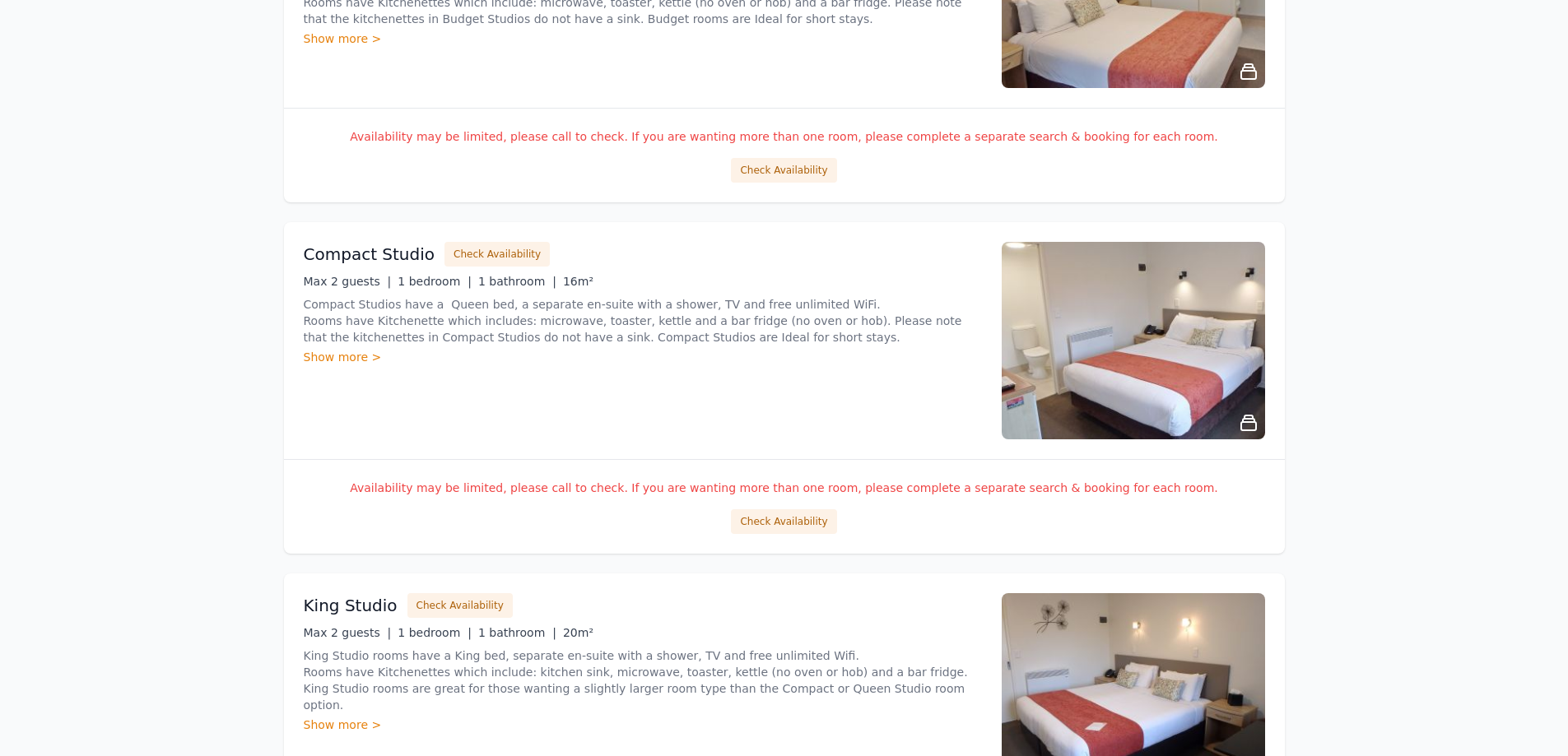
scroll to position [1127, 0]
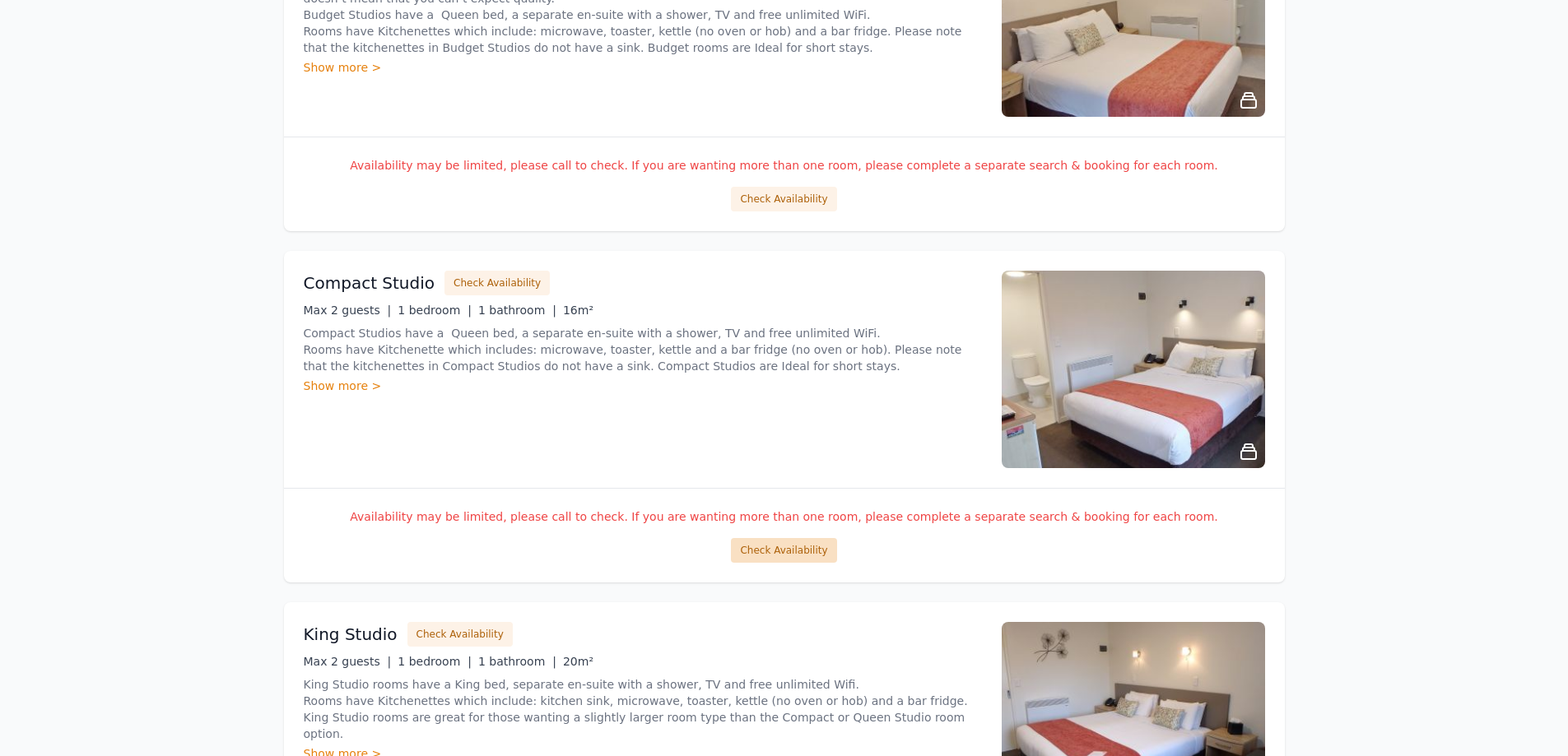
click at [769, 550] on button "Check Availability" at bounding box center [784, 551] width 105 height 25
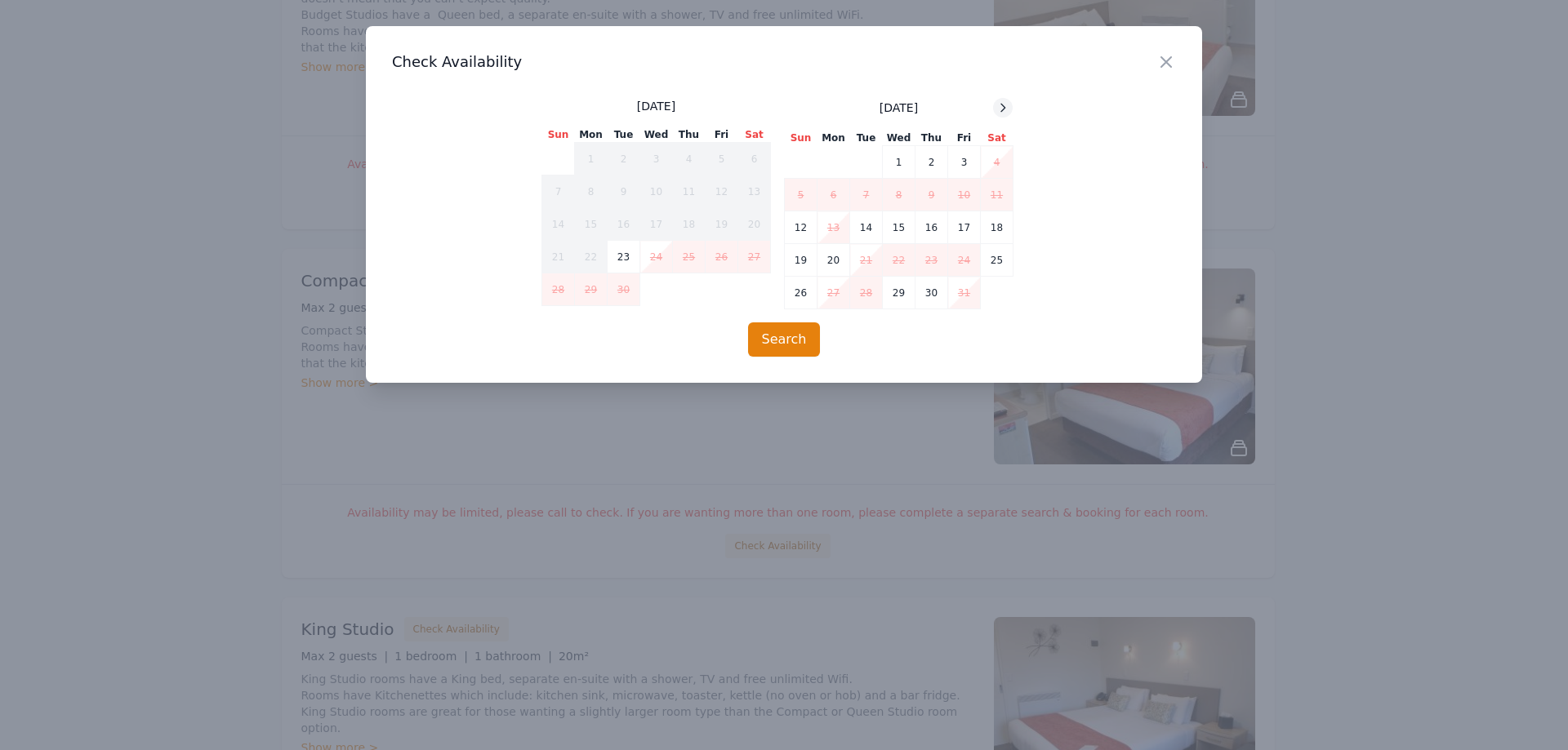
click at [1001, 112] on span at bounding box center [1003, 107] width 19 height 19
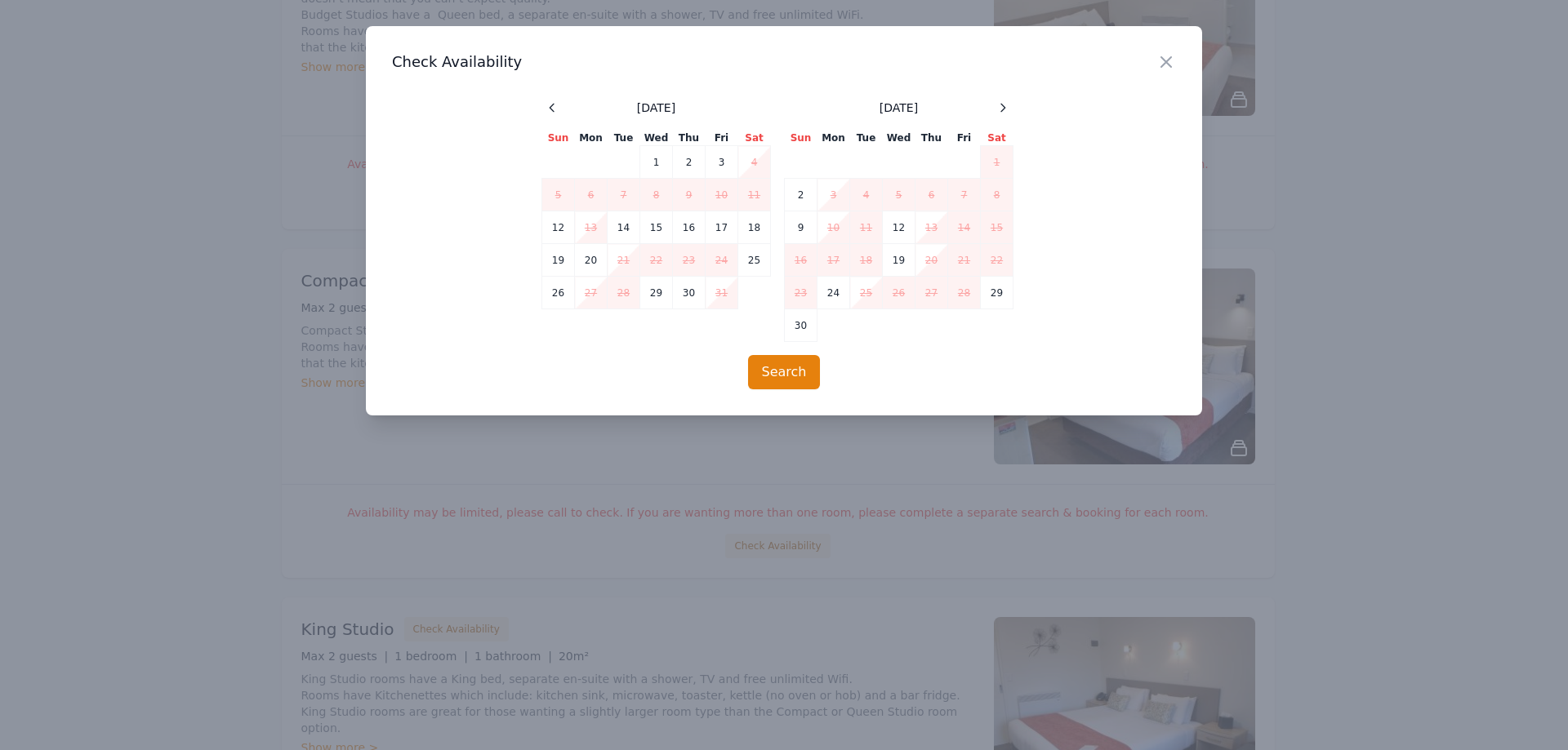
click at [1017, 105] on div "[DATE] Sun Mon Tue Wed Thu Fri Sat 1 2 3 4 5 6 7 8 9 10 11 12 13 14 15 16 17 18…" at bounding box center [784, 219] width 485 height 244
click at [1168, 64] on icon "button" at bounding box center [1166, 62] width 10 height 10
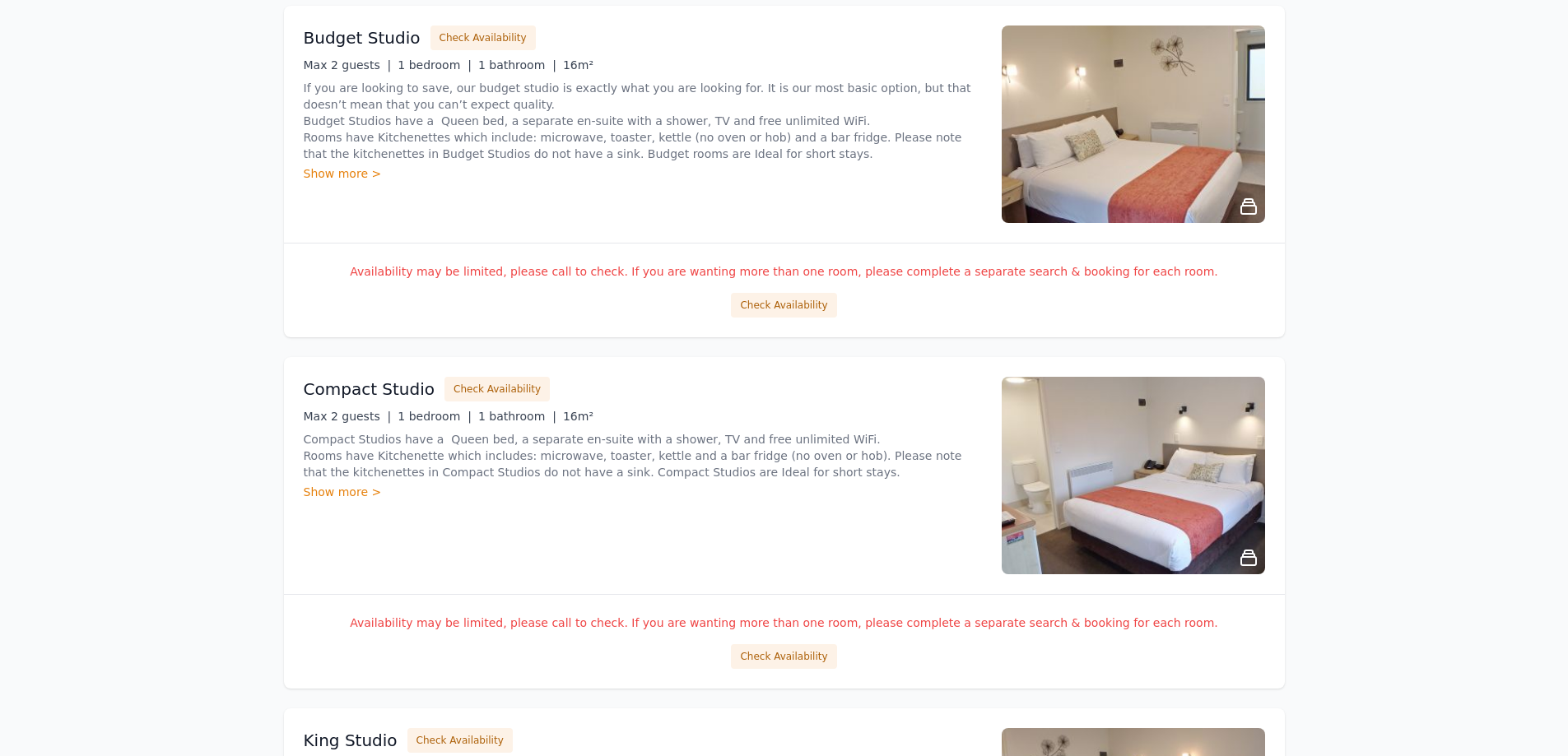
scroll to position [798, 0]
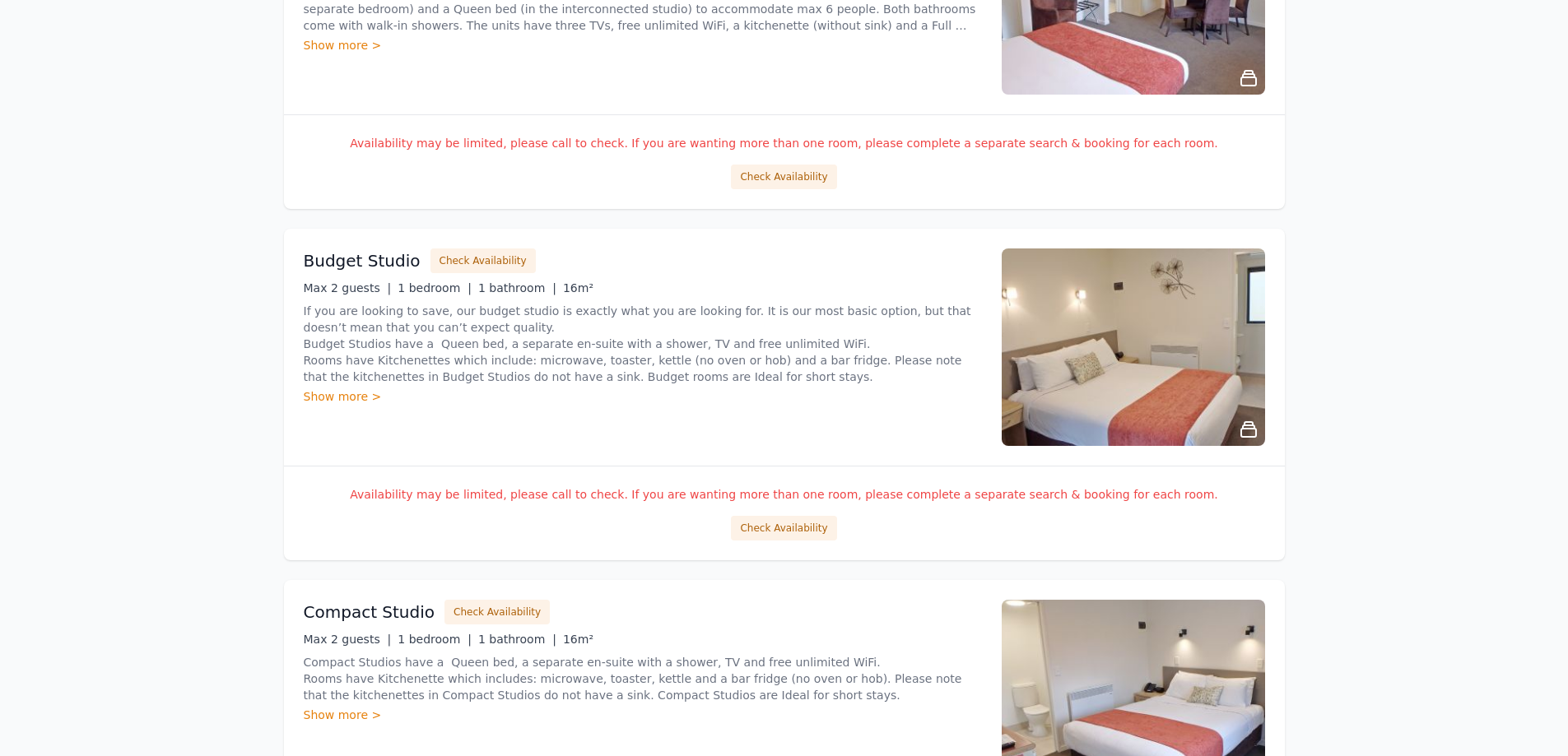
click at [825, 544] on div "Availability may be limited, please call to check. If you are wanting more than…" at bounding box center [784, 513] width 1002 height 94
click at [811, 513] on div "Availability may be limited, please call to check. If you are wanting more than…" at bounding box center [784, 513] width 1002 height 94
click at [822, 539] on button "Check Availability" at bounding box center [784, 528] width 105 height 25
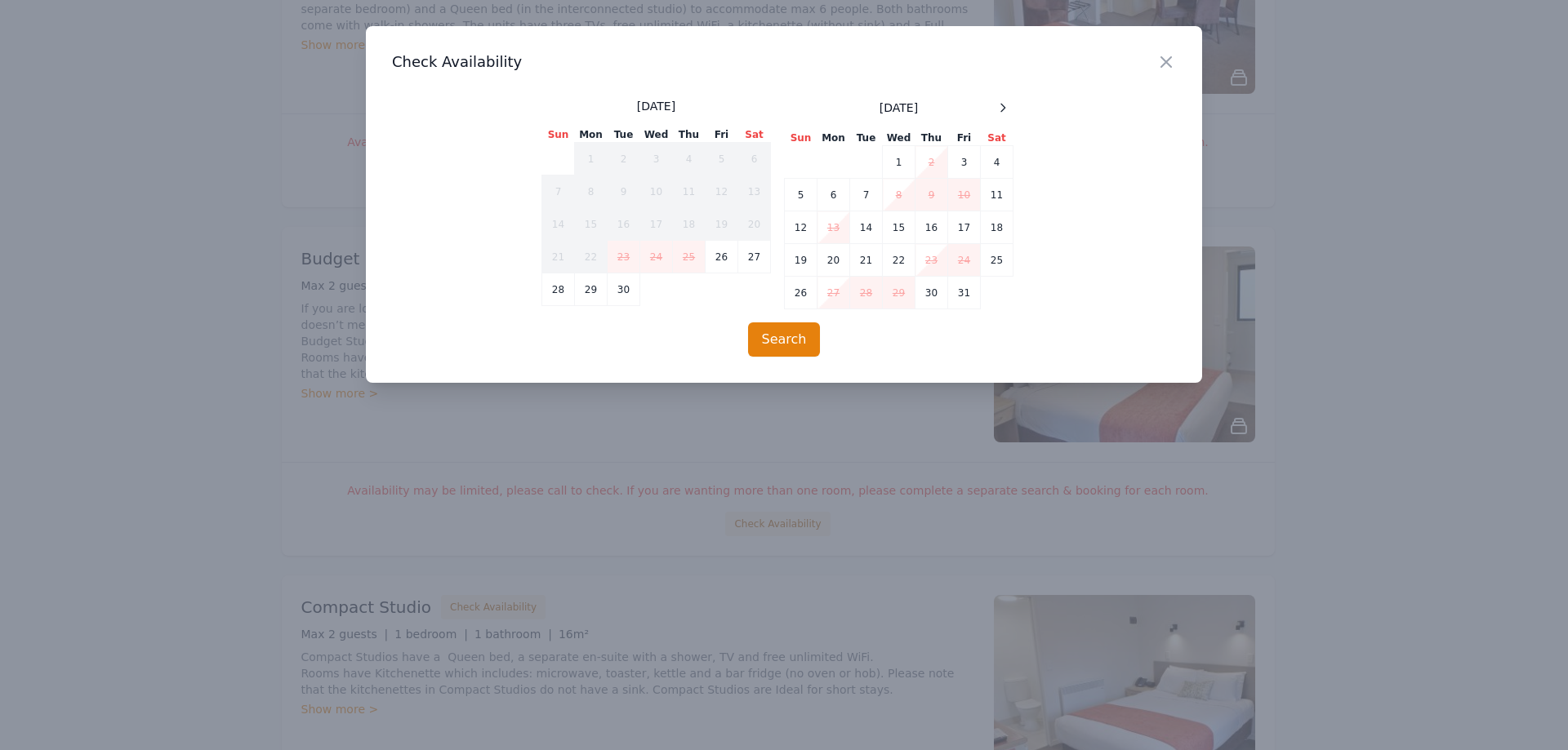
click at [1010, 117] on span at bounding box center [1003, 107] width 19 height 19
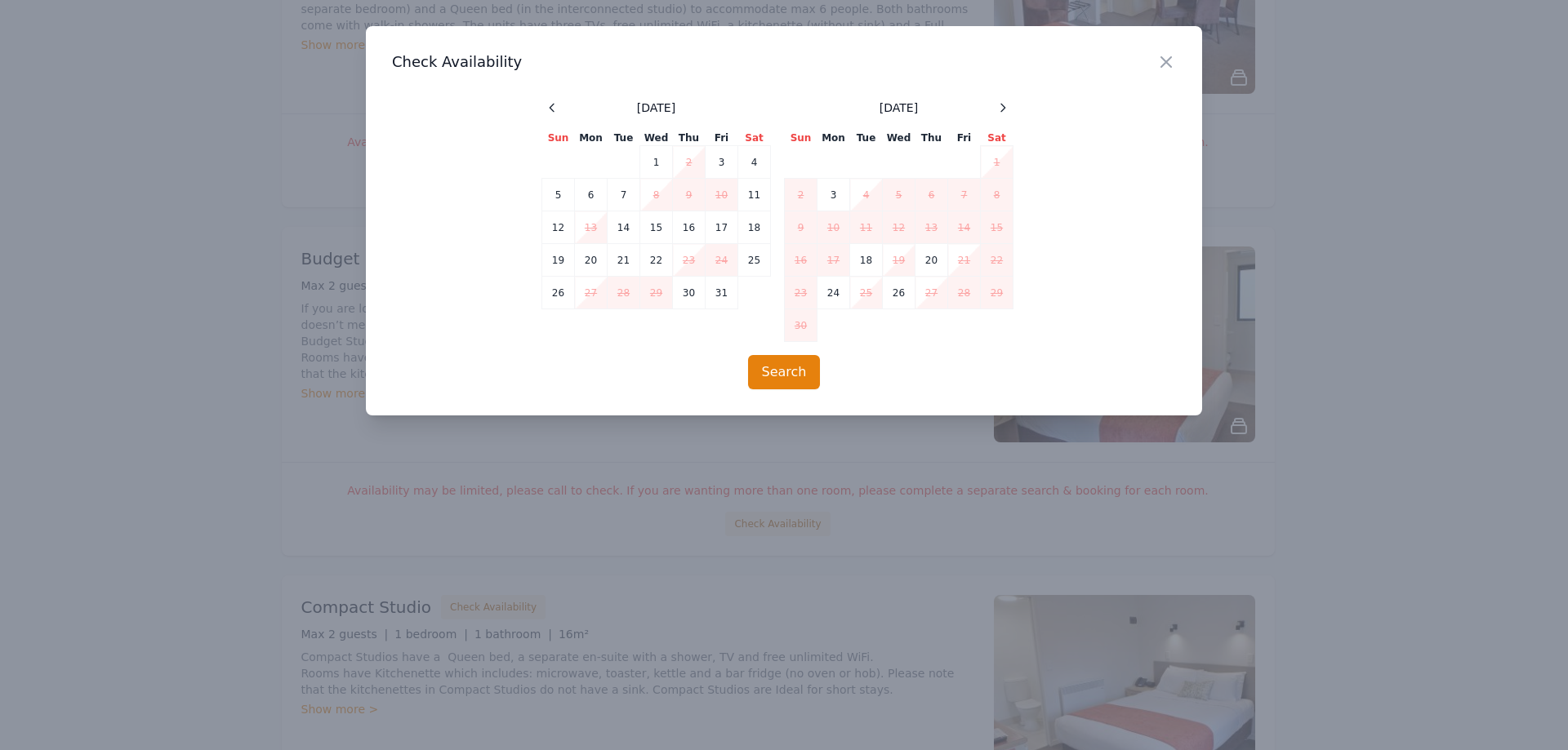
click at [1179, 64] on div "Close" at bounding box center [1179, 52] width 46 height 52
click at [1163, 62] on icon "button" at bounding box center [1166, 62] width 19 height 19
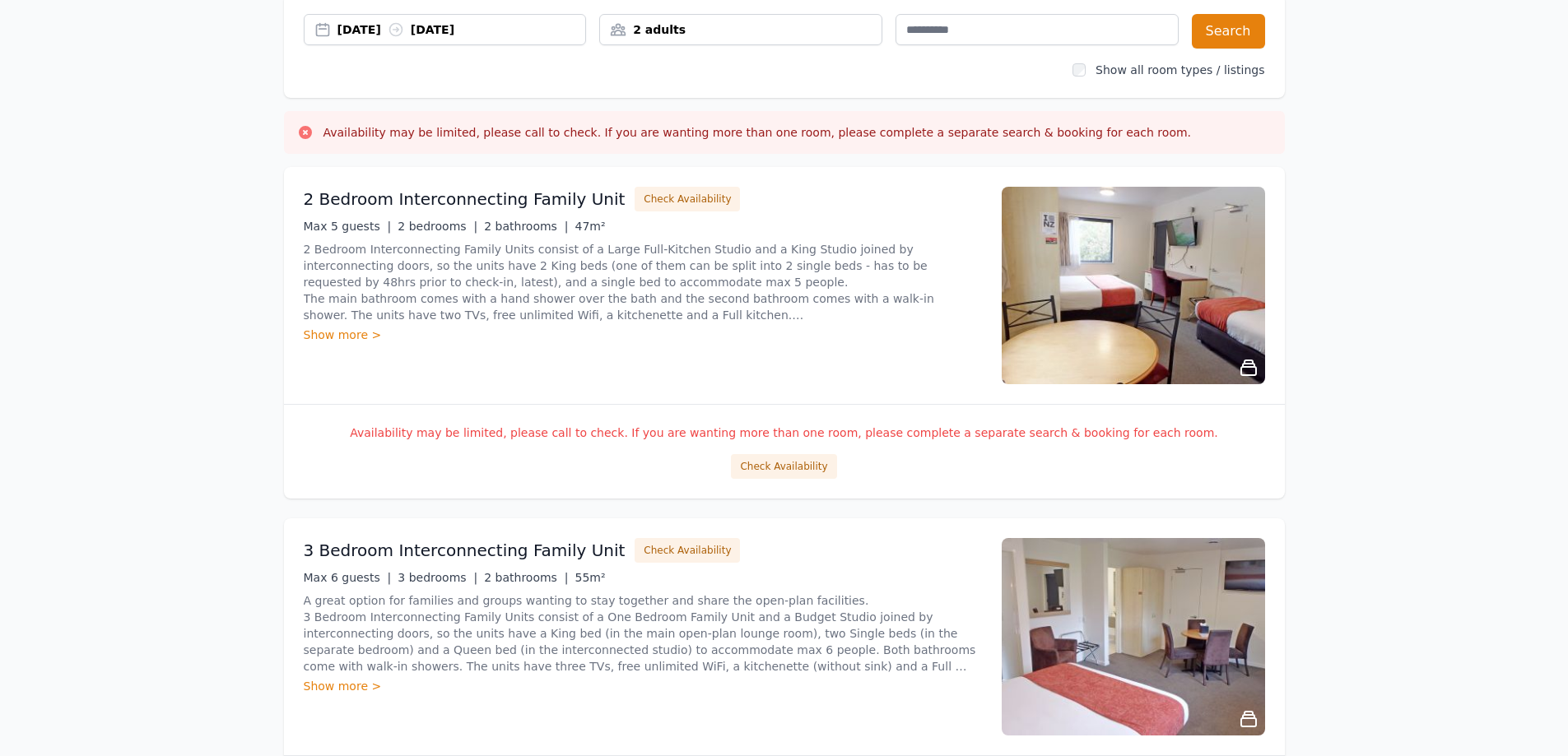
scroll to position [0, 0]
